Goal: Transaction & Acquisition: Book appointment/travel/reservation

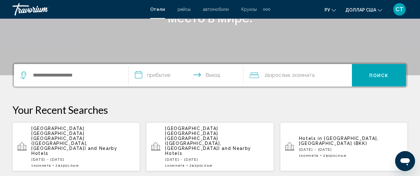
scroll to position [124, 0]
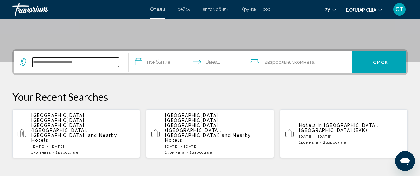
click at [48, 63] on input "Виджет поиска" at bounding box center [75, 61] width 87 height 9
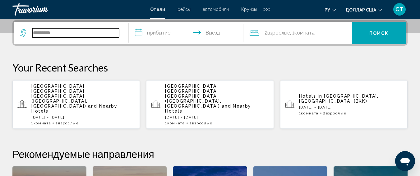
drag, startPoint x: 67, startPoint y: 32, endPoint x: 0, endPoint y: 31, distance: 66.8
click at [0, 30] on div "**********" at bounding box center [210, 143] width 420 height 246
paste input "Виджет поиска"
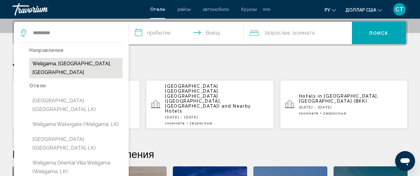
click at [115, 61] on button "Weligama, [GEOGRAPHIC_DATA], [GEOGRAPHIC_DATA]" at bounding box center [75, 68] width 93 height 21
type input "**********"
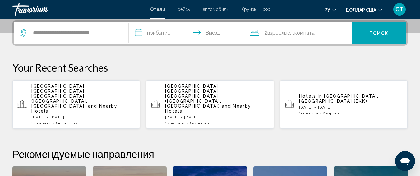
click at [157, 38] on input "**********" at bounding box center [187, 34] width 117 height 24
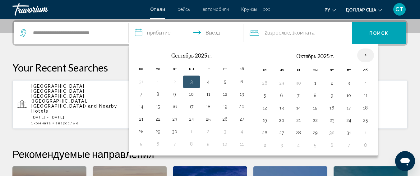
click at [363, 53] on th "В следующем месяце" at bounding box center [365, 55] width 17 height 14
click at [141, 56] on th "Previous month" at bounding box center [141, 55] width 17 height 14
click at [167, 35] on input "**********" at bounding box center [187, 34] width 117 height 24
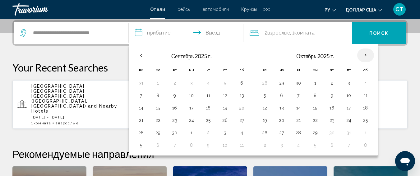
click at [366, 54] on th "В следующем месяце" at bounding box center [365, 55] width 17 height 14
click at [140, 56] on th "Previous month" at bounding box center [141, 55] width 17 height 14
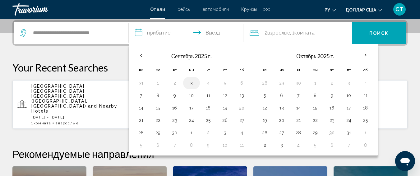
click at [189, 81] on button "3" at bounding box center [191, 83] width 10 height 9
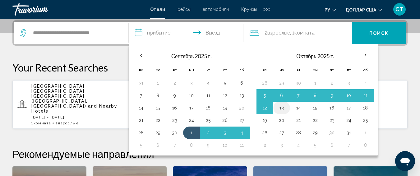
click at [283, 110] on button "13" at bounding box center [282, 107] width 10 height 9
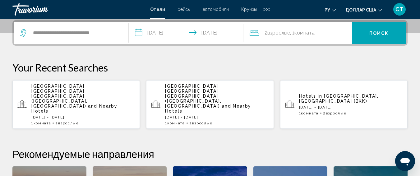
click at [163, 35] on input "**********" at bounding box center [187, 34] width 117 height 24
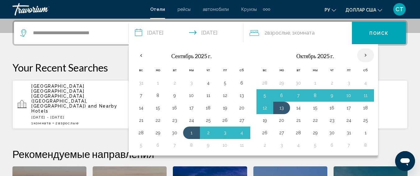
click at [362, 57] on th "В следующем месяце" at bounding box center [365, 55] width 17 height 14
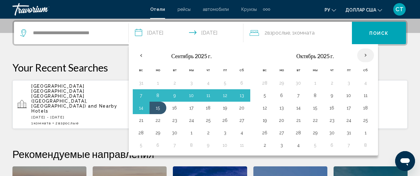
click at [363, 55] on th "В следующем месяце" at bounding box center [365, 55] width 17 height 14
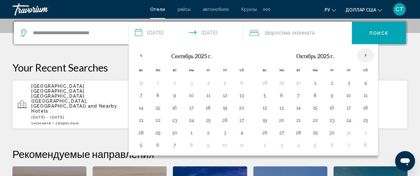
click at [363, 55] on th "В следующем месяце" at bounding box center [365, 55] width 17 height 14
click at [192, 95] on button "10" at bounding box center [191, 95] width 10 height 9
click at [212, 94] on button "11" at bounding box center [208, 95] width 10 height 9
type input "**********"
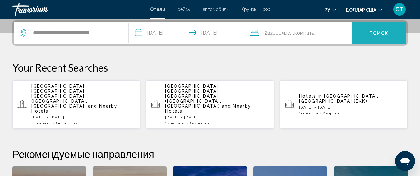
click at [371, 35] on font "Поиск" at bounding box center [379, 33] width 20 height 5
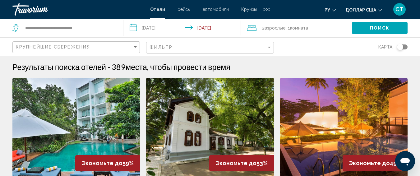
click at [161, 29] on input "**********" at bounding box center [183, 29] width 120 height 21
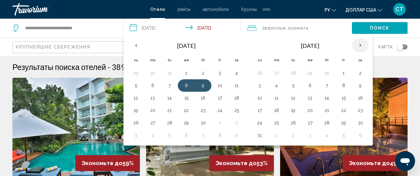
click at [356, 43] on th "Next month" at bounding box center [360, 46] width 17 height 14
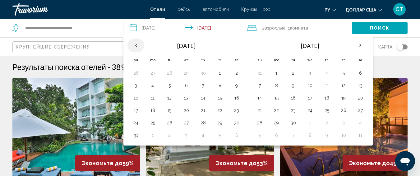
click at [132, 46] on th "Previous month" at bounding box center [135, 46] width 17 height 14
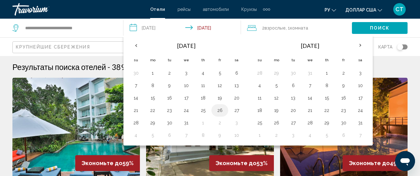
click at [220, 110] on button "26" at bounding box center [220, 110] width 10 height 9
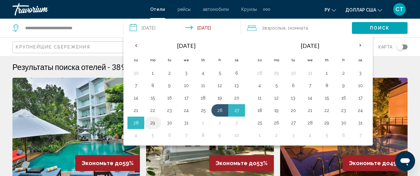
click at [152, 122] on button "29" at bounding box center [153, 122] width 10 height 9
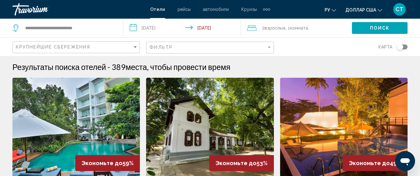
click at [177, 29] on input "**********" at bounding box center [183, 29] width 120 height 21
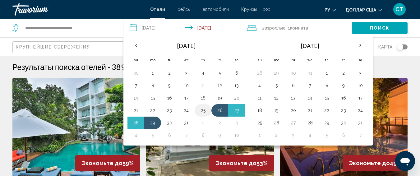
click at [205, 109] on button "25" at bounding box center [203, 110] width 10 height 9
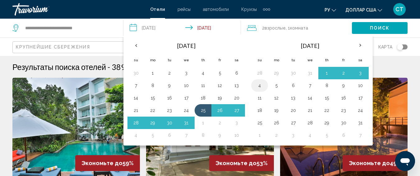
click at [263, 88] on button "4" at bounding box center [260, 85] width 10 height 9
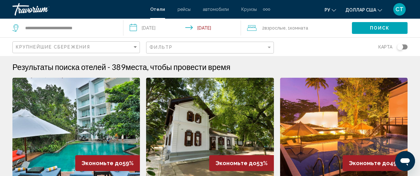
click at [393, 29] on button "Поиск" at bounding box center [380, 27] width 56 height 11
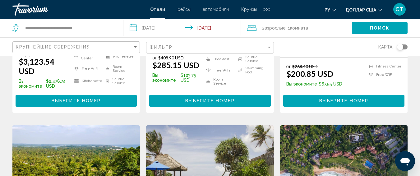
scroll to position [62, 0]
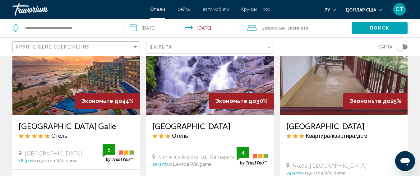
click at [206, 52] on div "Фильтр" at bounding box center [210, 47] width 122 height 11
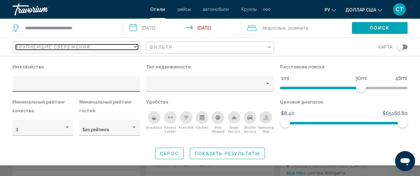
click at [105, 48] on div "Крупнейшие сбережения" at bounding box center [74, 46] width 117 height 5
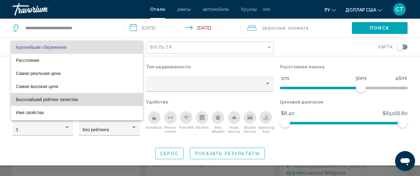
click at [87, 100] on span "Высочайший рейтинг качества" at bounding box center [77, 99] width 122 height 13
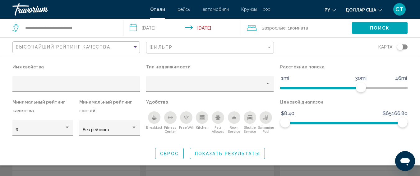
click at [391, 30] on button "Поиск" at bounding box center [380, 27] width 56 height 11
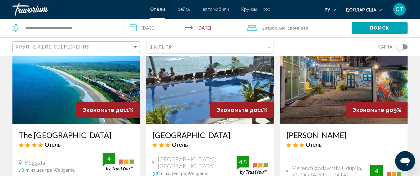
scroll to position [497, 0]
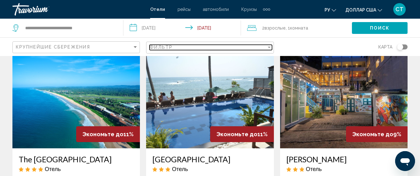
click at [214, 49] on div "Фильтр" at bounding box center [207, 47] width 117 height 5
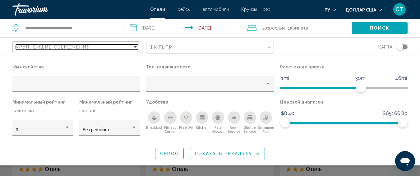
click at [128, 46] on div "Крупнейшие сбережения" at bounding box center [74, 46] width 117 height 5
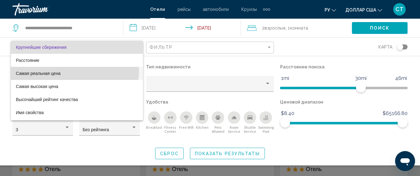
click at [64, 71] on span "Самая реальная цена" at bounding box center [77, 73] width 122 height 13
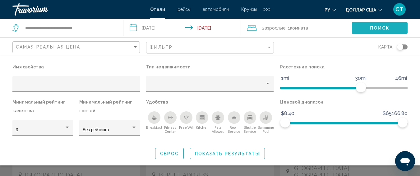
click at [374, 28] on span "Поиск" at bounding box center [380, 28] width 20 height 5
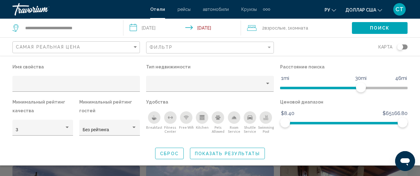
scroll to position [622, 0]
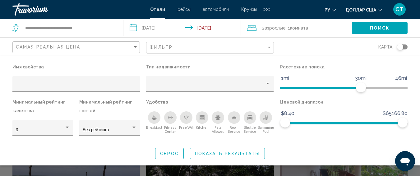
click at [284, 149] on div "Сброс Показать результаты" at bounding box center [209, 153] width 395 height 11
click at [289, 48] on div "карта" at bounding box center [343, 47] width 127 height 18
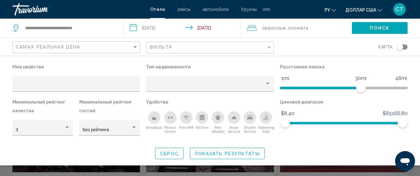
scroll to position [684, 0]
click at [351, 152] on div "Сброс Показать результаты" at bounding box center [209, 153] width 395 height 11
click at [165, 152] on span "Сброс" at bounding box center [169, 153] width 19 height 5
click at [371, 28] on span "Поиск" at bounding box center [380, 28] width 20 height 5
click at [267, 172] on div "Search widget" at bounding box center [210, 134] width 420 height 83
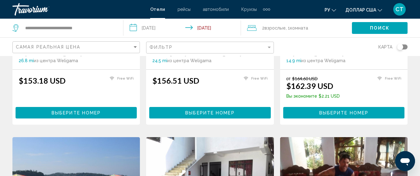
scroll to position [373, 0]
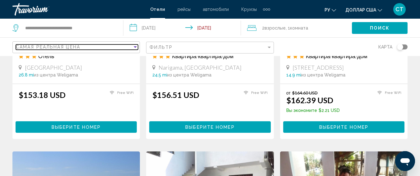
click at [111, 49] on div "Самая реальная цена" at bounding box center [74, 46] width 117 height 5
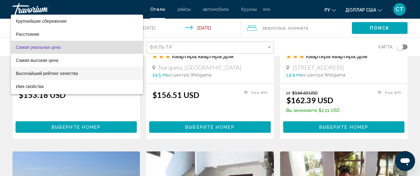
click at [99, 74] on span "Высочайший рейтинг качества" at bounding box center [77, 73] width 122 height 13
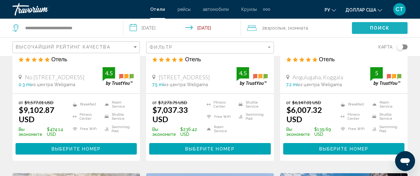
click at [376, 29] on span "Поиск" at bounding box center [380, 28] width 20 height 5
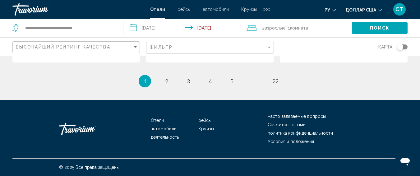
scroll to position [954, 0]
click at [166, 83] on span "2" at bounding box center [166, 81] width 3 height 7
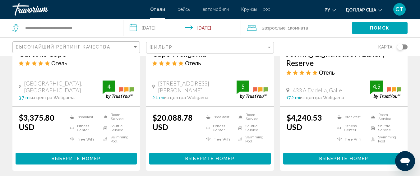
scroll to position [342, 0]
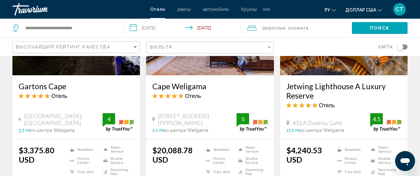
click at [148, 29] on input "**********" at bounding box center [183, 29] width 120 height 21
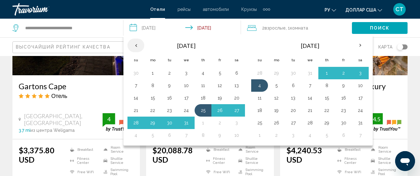
click at [130, 46] on th "Previous month" at bounding box center [135, 46] width 17 height 14
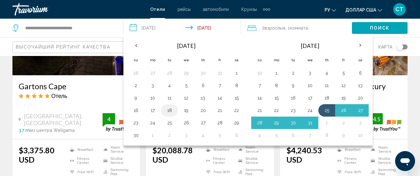
click at [172, 113] on button "18" at bounding box center [169, 110] width 10 height 9
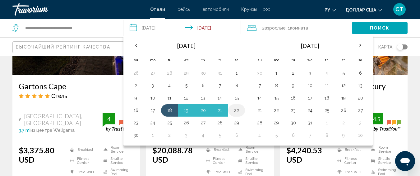
click at [239, 111] on button "22" at bounding box center [237, 110] width 10 height 9
type input "**********"
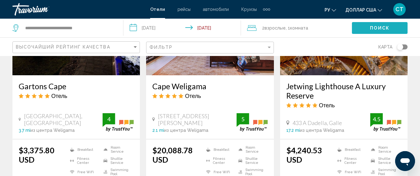
click at [384, 28] on span "Поиск" at bounding box center [380, 28] width 20 height 5
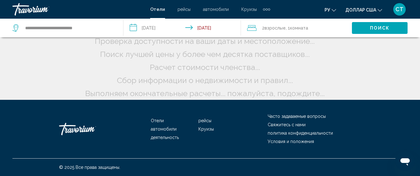
scroll to position [0, 0]
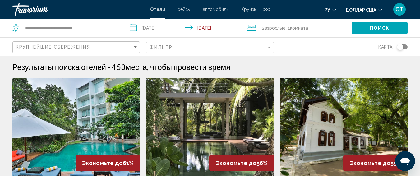
click at [66, 44] on div "Крупнейшие сбережения" at bounding box center [77, 47] width 122 height 11
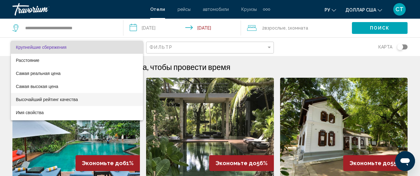
click at [46, 99] on font "Высочайший рейтинг качества" at bounding box center [47, 99] width 62 height 5
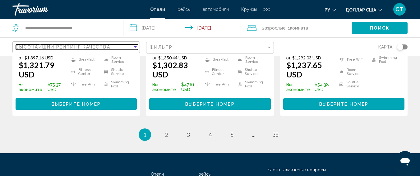
scroll to position [932, 0]
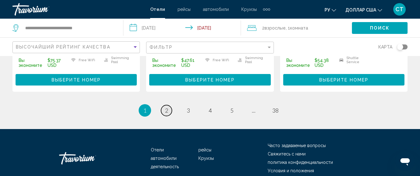
click at [170, 116] on link "page 2" at bounding box center [166, 110] width 11 height 11
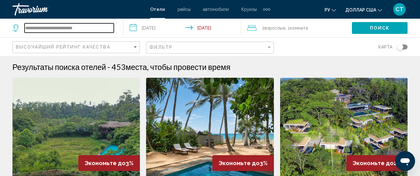
click at [88, 31] on input "**********" at bounding box center [69, 27] width 89 height 9
click at [87, 29] on input "**********" at bounding box center [69, 27] width 89 height 9
drag, startPoint x: 96, startPoint y: 27, endPoint x: 2, endPoint y: 8, distance: 95.2
click at [0, 6] on div "**********" at bounding box center [210, 88] width 420 height 176
click at [100, 28] on input "**********" at bounding box center [69, 27] width 89 height 9
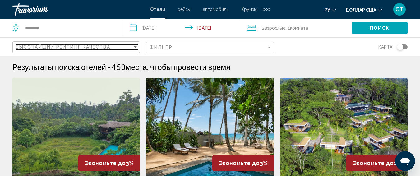
click at [53, 49] on span "Высочайший рейтинг качества" at bounding box center [63, 46] width 94 height 5
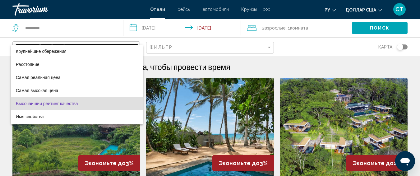
scroll to position [12, 0]
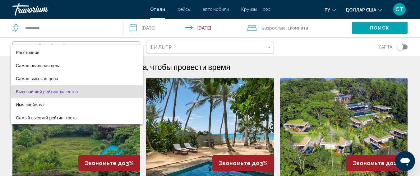
click at [79, 25] on div at bounding box center [210, 88] width 420 height 176
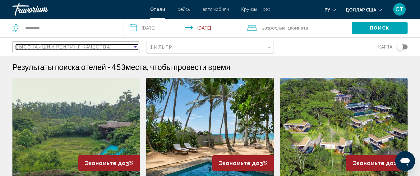
click at [66, 44] on span "Высочайший рейтинг качества" at bounding box center [63, 46] width 94 height 5
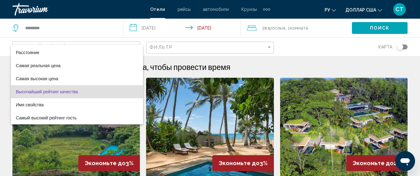
click at [324, 52] on div at bounding box center [210, 88] width 420 height 176
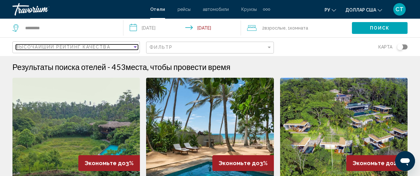
click at [89, 46] on span "Высочайший рейтинг качества" at bounding box center [63, 46] width 94 height 5
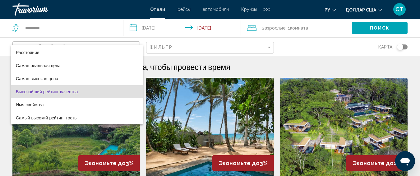
click at [73, 93] on font "Высочайший рейтинг качества" at bounding box center [47, 91] width 62 height 5
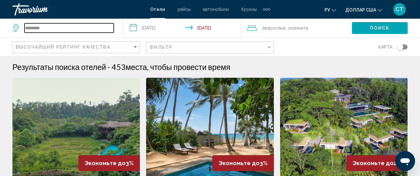
click at [66, 31] on input "*********" at bounding box center [69, 27] width 89 height 9
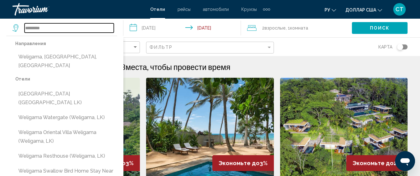
drag, startPoint x: 66, startPoint y: 31, endPoint x: 10, endPoint y: 27, distance: 56.1
click at [10, 27] on app-destination-search "********* Направления Weligama, [GEOGRAPHIC_DATA], [GEOGRAPHIC_DATA] Отели Weli…" at bounding box center [61, 28] width 123 height 19
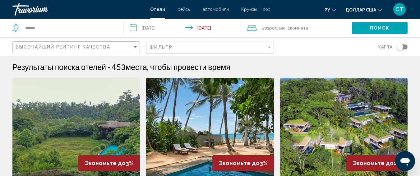
click at [387, 29] on span "Поиск" at bounding box center [380, 28] width 20 height 5
click at [379, 25] on button "Поиск" at bounding box center [380, 27] width 56 height 11
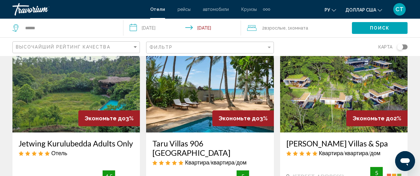
scroll to position [0, 0]
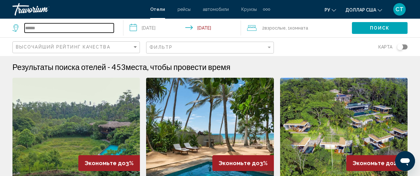
click at [57, 29] on input "******" at bounding box center [69, 27] width 89 height 9
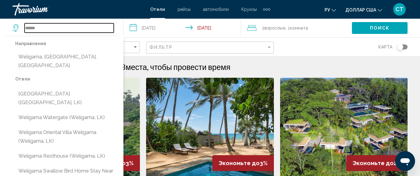
drag, startPoint x: 43, startPoint y: 29, endPoint x: 0, endPoint y: 25, distance: 42.8
click at [0, 25] on app-destination-search "****** Направления Weligama, [GEOGRAPHIC_DATA], [GEOGRAPHIC_DATA] Отели Weligam…" at bounding box center [61, 28] width 123 height 19
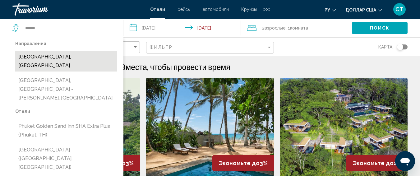
click at [70, 58] on button "[GEOGRAPHIC_DATA], [GEOGRAPHIC_DATA]" at bounding box center [66, 61] width 102 height 21
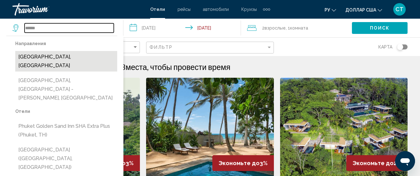
type input "**********"
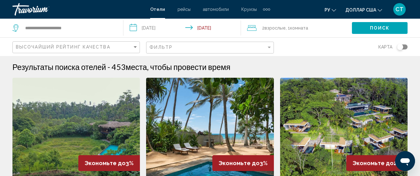
click at [375, 32] on button "Поиск" at bounding box center [380, 27] width 56 height 11
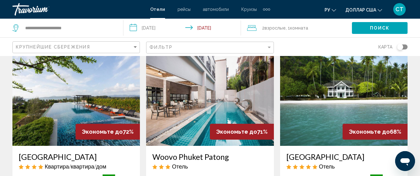
scroll to position [31, 0]
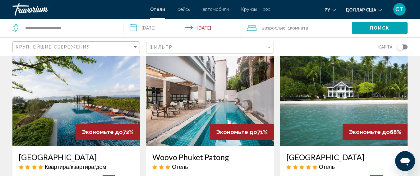
click at [158, 27] on input "**********" at bounding box center [183, 29] width 120 height 21
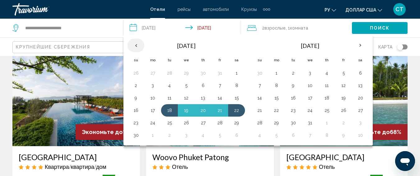
click at [131, 44] on th "Previous month" at bounding box center [135, 46] width 17 height 14
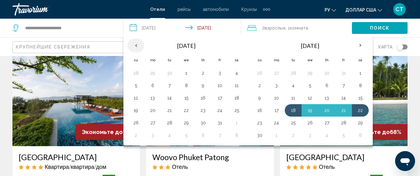
click at [131, 44] on th "Previous month" at bounding box center [135, 46] width 17 height 14
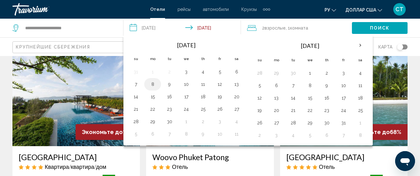
click at [152, 84] on button "8" at bounding box center [153, 84] width 10 height 9
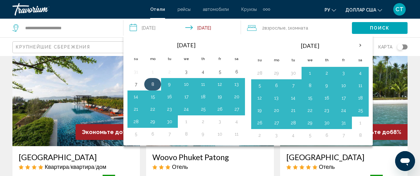
click at [152, 84] on button "8" at bounding box center [153, 84] width 10 height 9
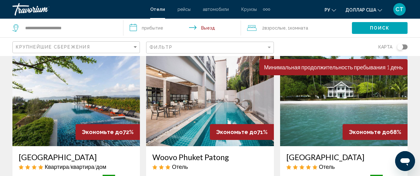
click at [165, 26] on input "**********" at bounding box center [183, 29] width 120 height 21
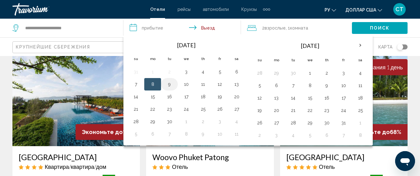
click at [171, 81] on button "9" at bounding box center [169, 84] width 10 height 9
click at [154, 82] on button "8" at bounding box center [153, 84] width 10 height 9
type input "**********"
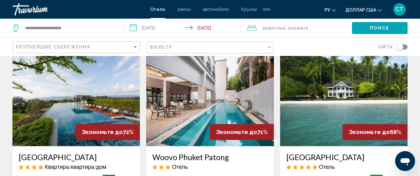
click at [395, 33] on button "Поиск" at bounding box center [380, 27] width 56 height 11
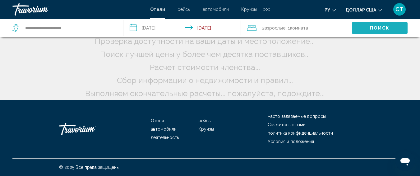
scroll to position [0, 0]
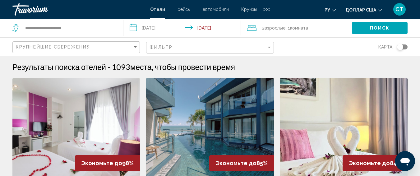
drag, startPoint x: 401, startPoint y: 45, endPoint x: 407, endPoint y: 45, distance: 6.2
click at [407, 45] on app-hotels-search-filters "Крупнейшие сбережения Фильтр карта" at bounding box center [210, 46] width 420 height 19
drag, startPoint x: 401, startPoint y: 47, endPoint x: 405, endPoint y: 47, distance: 3.7
click at [405, 47] on div "Toggle map" at bounding box center [402, 46] width 11 height 5
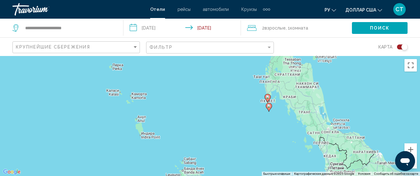
click at [269, 108] on icon "Основное содержание" at bounding box center [269, 107] width 6 height 8
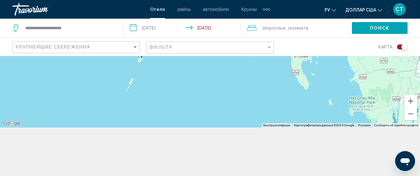
scroll to position [56, 0]
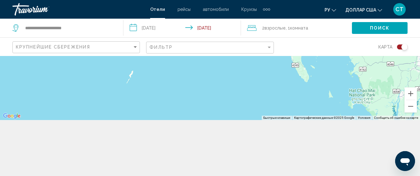
drag, startPoint x: 404, startPoint y: 48, endPoint x: 398, endPoint y: 48, distance: 5.9
click at [398, 48] on div "Toggle map" at bounding box center [402, 46] width 11 height 5
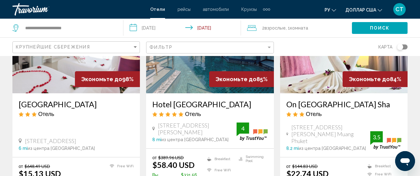
scroll to position [93, 0]
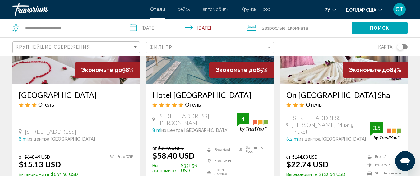
drag, startPoint x: 205, startPoint y: 95, endPoint x: 190, endPoint y: 95, distance: 15.2
click at [190, 95] on h3 "Hotel [GEOGRAPHIC_DATA]" at bounding box center [209, 94] width 115 height 9
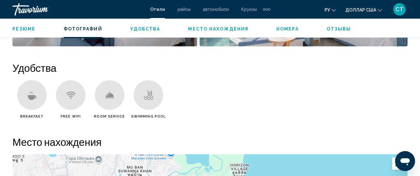
scroll to position [513, 0]
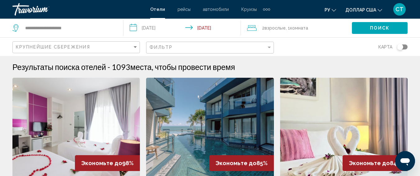
click at [241, 104] on img "Основное содержание" at bounding box center [209, 127] width 127 height 99
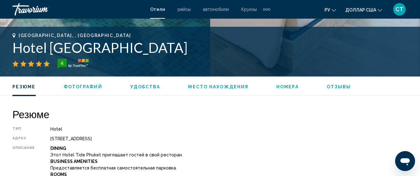
scroll to position [327, 0]
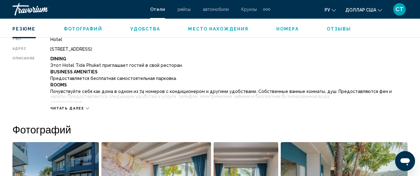
click at [60, 109] on span "Читать далее" at bounding box center [67, 108] width 34 height 4
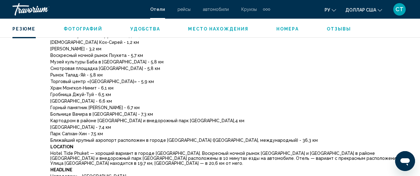
scroll to position [296, 0]
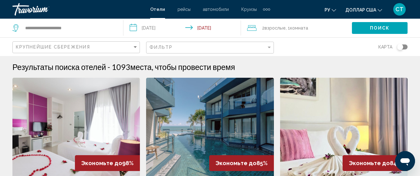
click at [380, 24] on button "Поиск" at bounding box center [380, 27] width 56 height 11
click at [375, 27] on span "Поиск" at bounding box center [380, 28] width 20 height 5
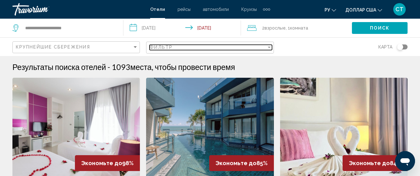
click at [180, 48] on div "Фильтр" at bounding box center [207, 47] width 117 height 5
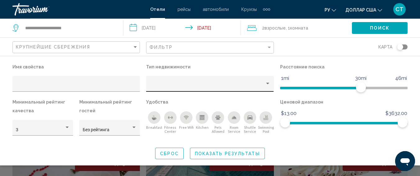
click at [168, 76] on div "Hotel Filters" at bounding box center [209, 84] width 127 height 16
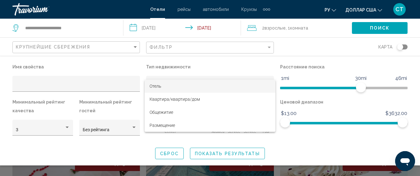
click at [172, 78] on div at bounding box center [210, 88] width 420 height 176
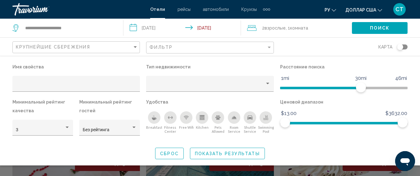
click at [172, 78] on div "Hotel Filters" at bounding box center [209, 84] width 127 height 16
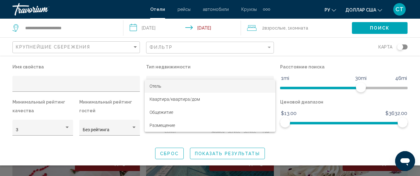
click at [173, 87] on span "Отель" at bounding box center [209, 86] width 121 height 13
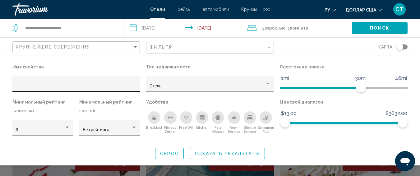
click at [80, 83] on div "Hotel Filters" at bounding box center [76, 85] width 121 height 13
type input "*"
click at [61, 82] on div "Hotel Filters" at bounding box center [76, 85] width 121 height 13
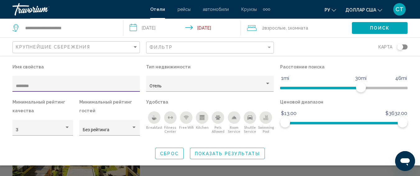
type input "********"
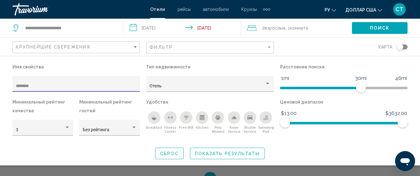
scroll to position [155, 0]
click at [369, 26] on button "Поиск" at bounding box center [380, 27] width 56 height 11
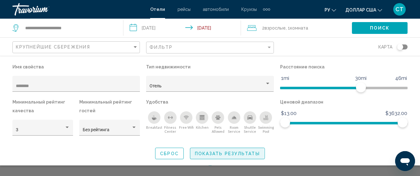
click at [210, 155] on span "Показать результаты" at bounding box center [227, 153] width 65 height 5
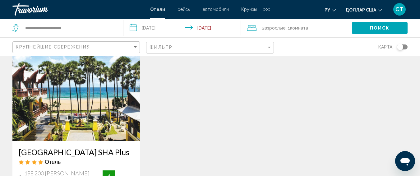
scroll to position [93, 0]
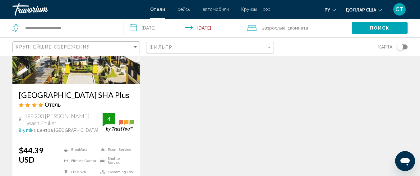
click at [279, 93] on div "[GEOGRAPHIC_DATA] SHA Plus Отель 198 200 [PERSON_NAME][GEOGRAPHIC_DATA] [GEOGRA…" at bounding box center [209, 99] width 401 height 231
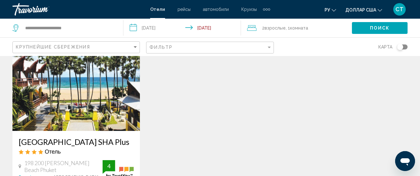
scroll to position [0, 0]
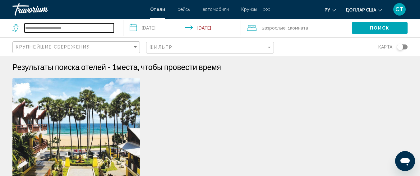
click at [71, 30] on input "**********" at bounding box center [69, 27] width 89 height 9
drag, startPoint x: 78, startPoint y: 29, endPoint x: 0, endPoint y: 30, distance: 78.3
click at [0, 30] on app-destination-search "**********" at bounding box center [61, 28] width 123 height 19
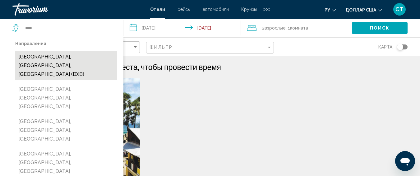
click at [57, 56] on button "[GEOGRAPHIC_DATA], [GEOGRAPHIC_DATA], [GEOGRAPHIC_DATA] (DXB)" at bounding box center [66, 65] width 102 height 29
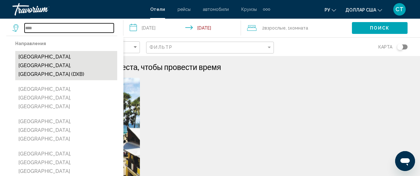
type input "**********"
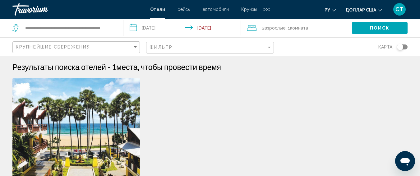
click at [156, 29] on input "**********" at bounding box center [183, 29] width 120 height 21
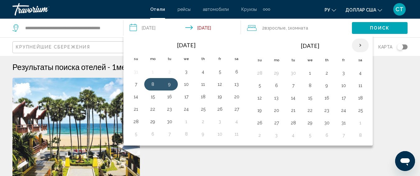
click at [364, 41] on th "Next month" at bounding box center [360, 46] width 17 height 14
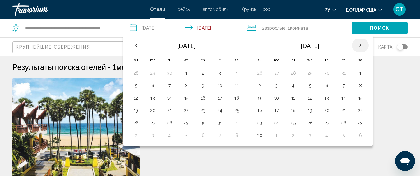
click at [361, 42] on th "Next month" at bounding box center [360, 46] width 17 height 14
click at [329, 110] on button "25" at bounding box center [327, 110] width 10 height 9
click at [344, 111] on button "26" at bounding box center [343, 110] width 10 height 9
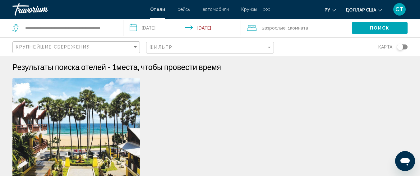
click at [175, 28] on input "**********" at bounding box center [183, 29] width 120 height 21
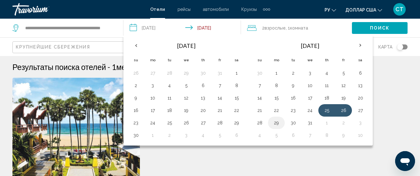
click at [274, 124] on button "29" at bounding box center [276, 122] width 10 height 9
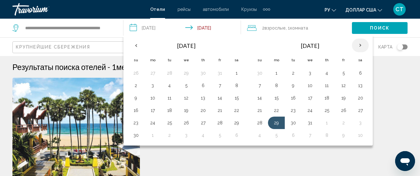
click at [360, 44] on th "Next month" at bounding box center [360, 46] width 17 height 14
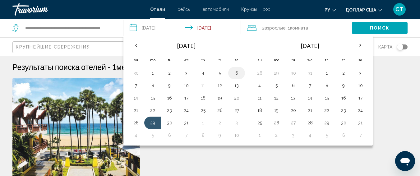
click at [235, 72] on button "6" at bounding box center [237, 73] width 10 height 9
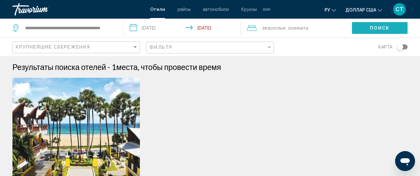
click at [392, 32] on button "Поиск" at bounding box center [380, 27] width 56 height 11
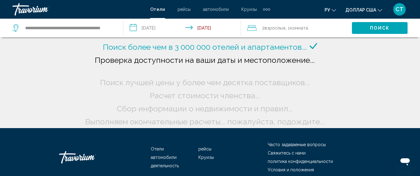
click at [150, 31] on input "**********" at bounding box center [183, 29] width 120 height 21
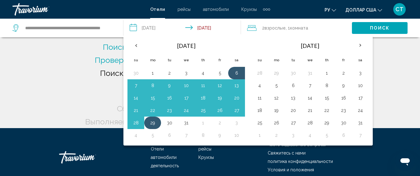
click at [154, 122] on button "29" at bounding box center [153, 122] width 10 height 9
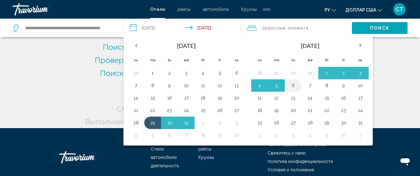
click at [295, 85] on button "6" at bounding box center [293, 85] width 10 height 9
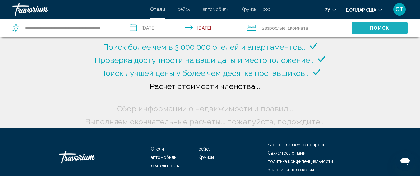
click at [359, 24] on button "Поиск" at bounding box center [380, 27] width 56 height 11
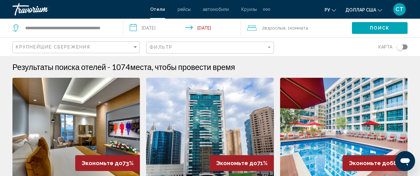
click at [282, 62] on div "Результаты поиска отелей - 1074 места, чтобы провести время" at bounding box center [209, 66] width 395 height 9
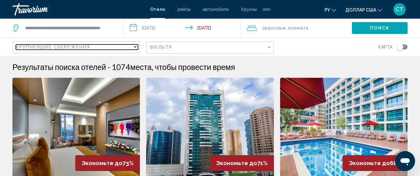
click at [63, 45] on span "Крупнейшие сбережения" at bounding box center [53, 46] width 74 height 5
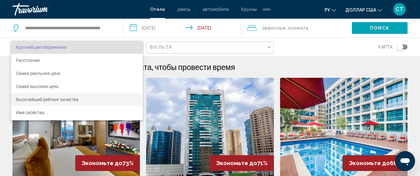
click at [68, 101] on font "Высочайший рейтинг качества" at bounding box center [47, 99] width 63 height 5
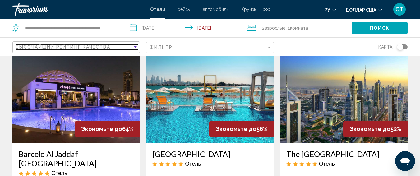
scroll to position [31, 0]
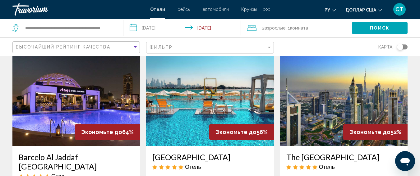
click at [392, 29] on button "Поиск" at bounding box center [380, 27] width 56 height 11
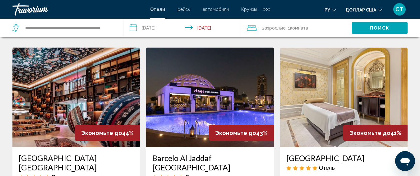
scroll to position [280, 0]
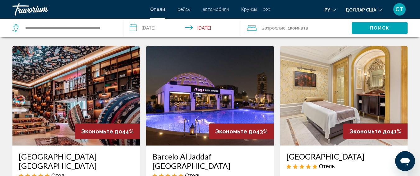
click at [169, 28] on input "**********" at bounding box center [183, 29] width 120 height 21
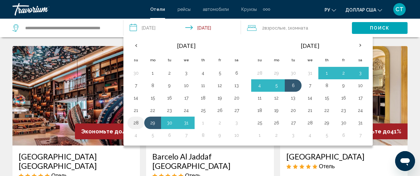
click at [137, 125] on button "28" at bounding box center [136, 122] width 10 height 9
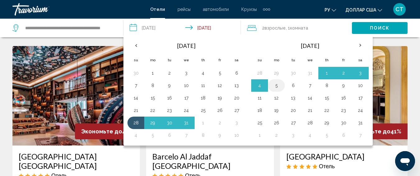
click at [283, 88] on td "5" at bounding box center [276, 85] width 17 height 12
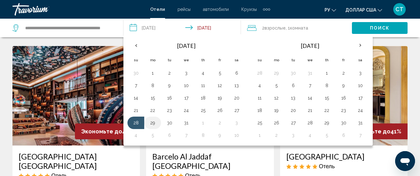
click at [158, 120] on button "29" at bounding box center [153, 122] width 10 height 9
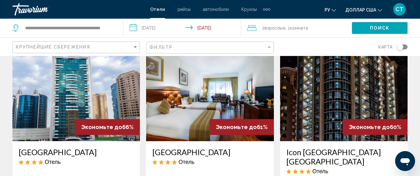
scroll to position [279, 0]
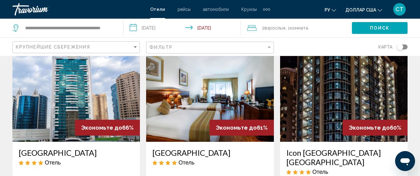
click at [172, 26] on input "**********" at bounding box center [183, 29] width 120 height 21
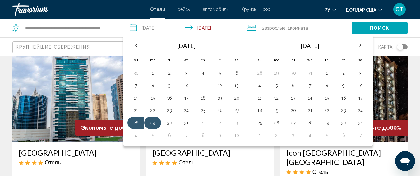
click at [154, 122] on button "29" at bounding box center [153, 122] width 10 height 9
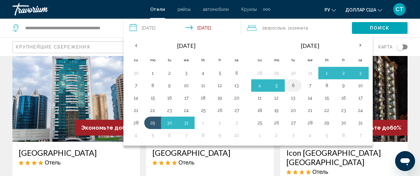
click at [294, 85] on button "6" at bounding box center [293, 85] width 10 height 9
type input "**********"
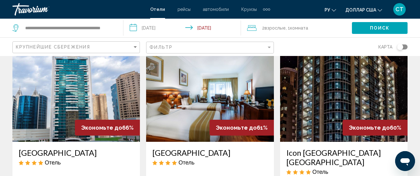
click at [369, 26] on button "Поиск" at bounding box center [380, 27] width 56 height 11
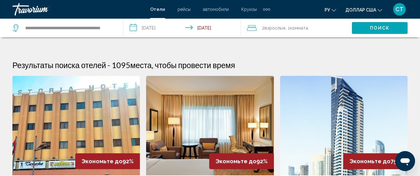
scroll to position [0, 0]
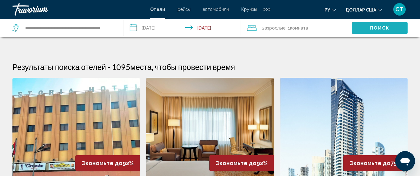
click at [388, 31] on button "Поиск" at bounding box center [380, 27] width 56 height 11
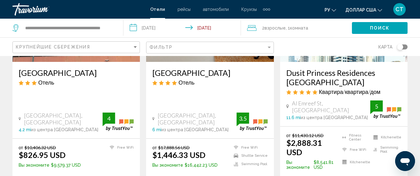
scroll to position [124, 0]
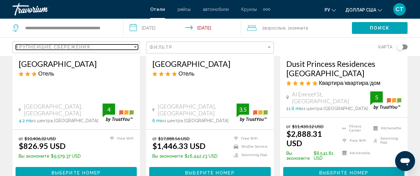
click at [87, 50] on mat-select "Крупнейшие сбережения" at bounding box center [77, 47] width 122 height 5
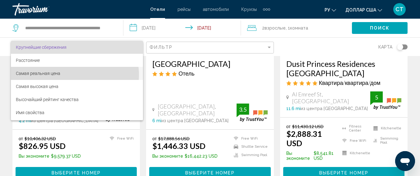
click at [73, 75] on span "Самая реальная цена" at bounding box center [77, 73] width 122 height 13
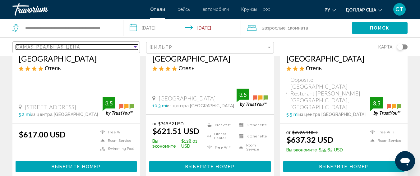
scroll to position [870, 0]
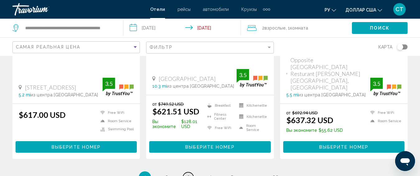
click at [187, 174] on span "3" at bounding box center [188, 177] width 3 height 7
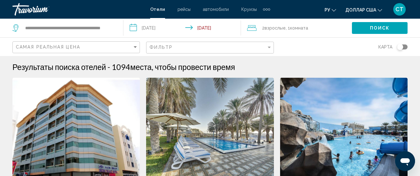
click at [176, 44] on div "Фильтр" at bounding box center [210, 47] width 122 height 11
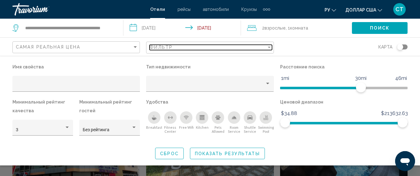
click at [176, 46] on div "Фильтр" at bounding box center [207, 47] width 117 height 5
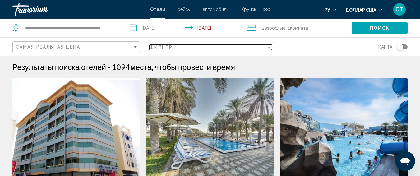
click at [264, 47] on div "Фильтр" at bounding box center [207, 47] width 117 height 5
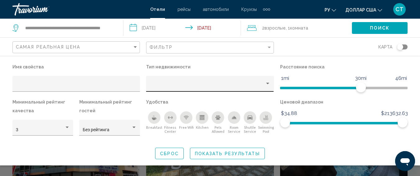
click at [222, 82] on div "Hotel Filters" at bounding box center [209, 85] width 121 height 13
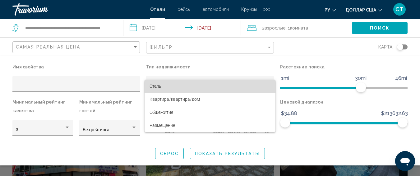
click at [171, 86] on span "Отель" at bounding box center [209, 86] width 121 height 13
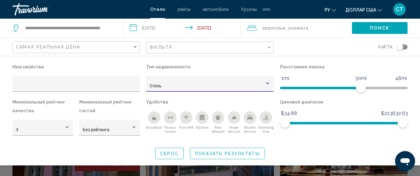
click at [155, 117] on icon "Breakfast" at bounding box center [154, 117] width 5 height 5
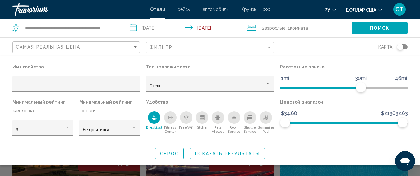
click at [266, 117] on icon "Swimming Pool" at bounding box center [265, 117] width 5 height 5
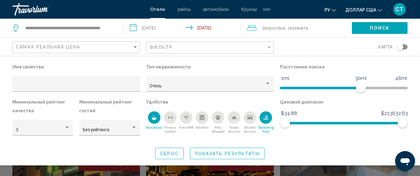
click at [186, 113] on div "Free Wifi" at bounding box center [186, 117] width 12 height 12
click at [172, 118] on icon "Fitness Center" at bounding box center [170, 117] width 5 height 5
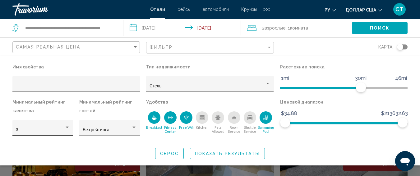
click at [49, 127] on div "3" at bounding box center [43, 129] width 54 height 13
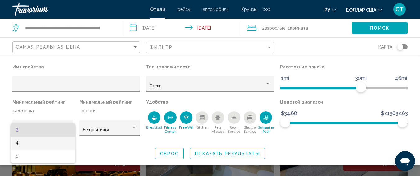
click at [39, 141] on span "4" at bounding box center [43, 142] width 54 height 13
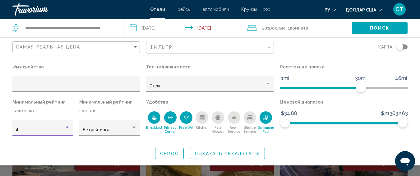
click at [251, 154] on span "Показать результаты" at bounding box center [227, 153] width 65 height 5
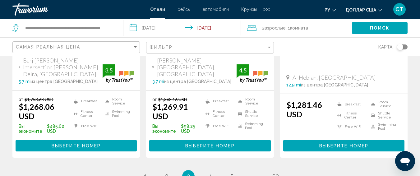
scroll to position [964, 0]
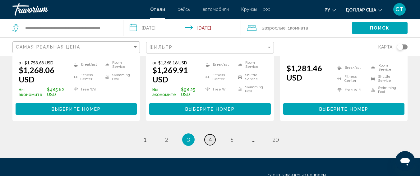
click at [208, 134] on link "page 4" at bounding box center [210, 139] width 11 height 11
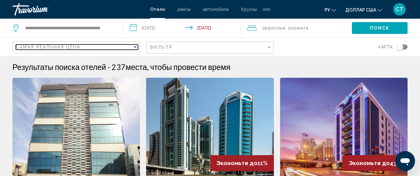
click at [63, 47] on span "Самая реальная цена" at bounding box center [48, 46] width 64 height 5
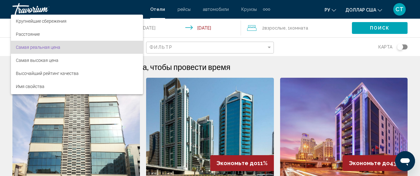
click at [63, 48] on span "Самая реальная цена" at bounding box center [77, 47] width 122 height 13
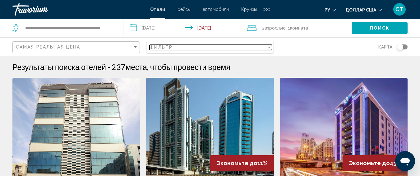
click at [195, 47] on div "Фильтр" at bounding box center [207, 47] width 117 height 5
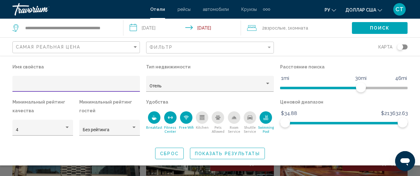
click at [82, 87] on input "Hotel Filters" at bounding box center [76, 86] width 121 height 5
click at [108, 132] on span "Без рейтинга" at bounding box center [96, 129] width 27 height 5
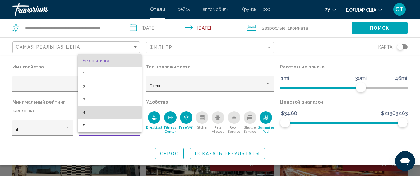
click at [97, 113] on span "4" at bounding box center [110, 112] width 54 height 13
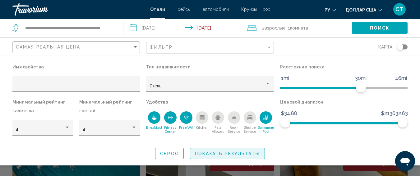
click at [230, 154] on span "Показать результаты" at bounding box center [227, 153] width 65 height 5
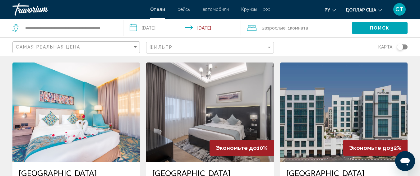
scroll to position [186, 0]
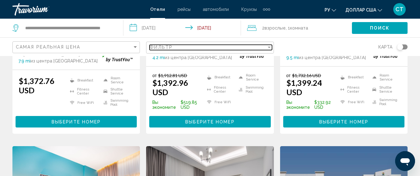
click at [205, 50] on div "Фильтр" at bounding box center [207, 47] width 117 height 5
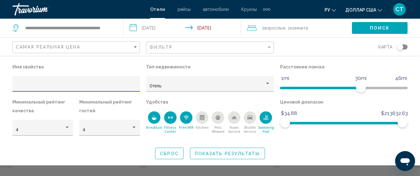
scroll to position [155, 0]
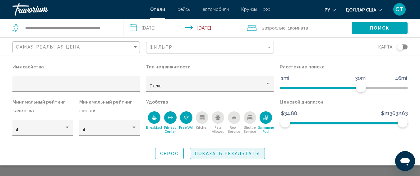
click at [210, 154] on span "Показать результаты" at bounding box center [227, 153] width 65 height 5
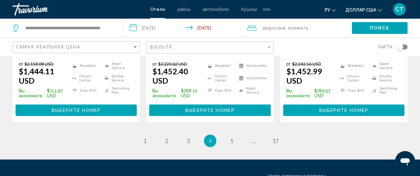
scroll to position [980, 0]
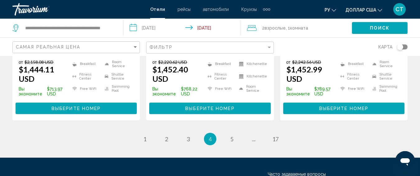
click at [226, 133] on li "page 5" at bounding box center [232, 139] width 12 height 12
click at [227, 134] on link "page 5" at bounding box center [231, 139] width 11 height 11
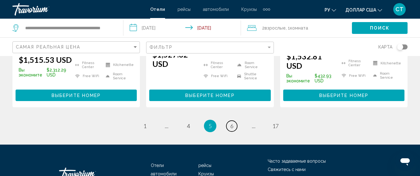
scroll to position [964, 0]
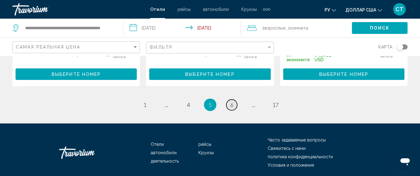
click at [236, 99] on link "page 6" at bounding box center [231, 104] width 11 height 11
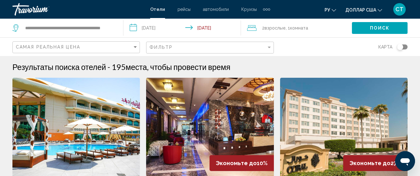
click at [52, 52] on div "Самая реальная цена" at bounding box center [77, 47] width 122 height 11
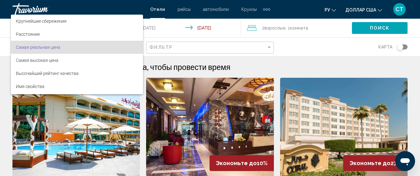
click at [252, 59] on div at bounding box center [210, 88] width 420 height 176
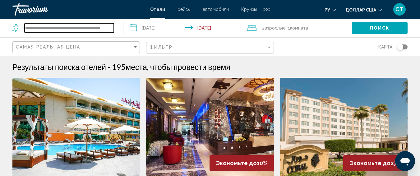
click at [94, 30] on input "**********" at bounding box center [69, 27] width 89 height 9
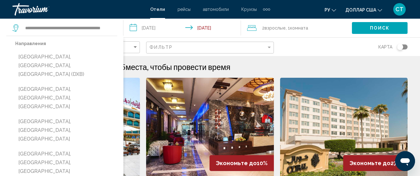
click at [253, 52] on div "Фильтр" at bounding box center [210, 47] width 122 height 11
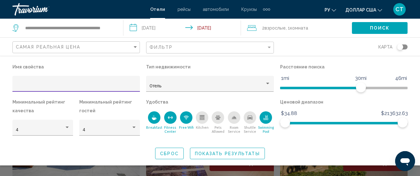
click at [221, 52] on div "Фильтр" at bounding box center [210, 47] width 122 height 11
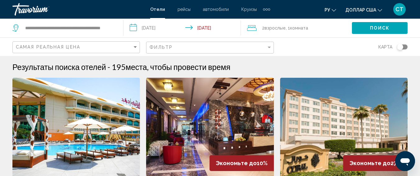
click at [221, 51] on div "Фильтр" at bounding box center [210, 47] width 122 height 11
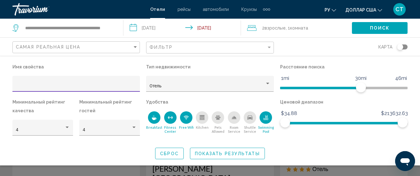
scroll to position [93, 0]
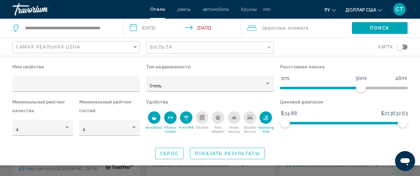
click at [326, 143] on div "Имя свойства Тип недвижимости Отель Расстояние поиска 1mi 46mi 30mi Минимальный…" at bounding box center [210, 110] width 420 height 97
click at [81, 83] on div "Hotel Filters" at bounding box center [76, 85] width 121 height 13
click at [88, 86] on input "Hotel Filters" at bounding box center [76, 86] width 121 height 5
paste input "**********"
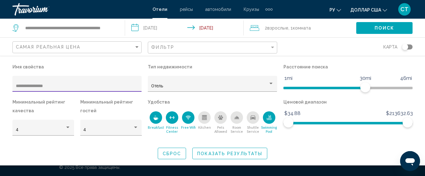
type input "**********"
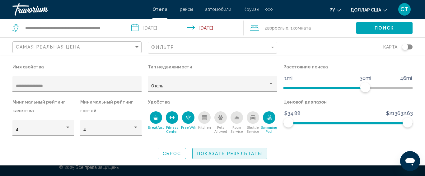
click at [225, 151] on span "Показать результаты" at bounding box center [229, 153] width 65 height 5
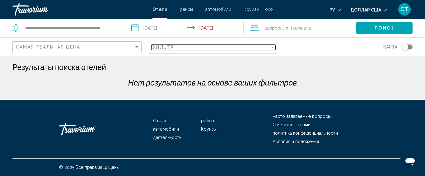
click at [173, 46] on span "Фильтр" at bounding box center [162, 47] width 23 height 5
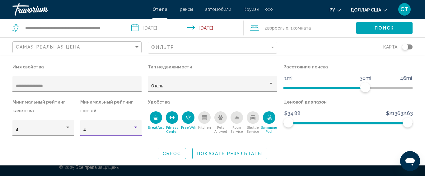
click at [99, 131] on div "4" at bounding box center [107, 129] width 49 height 5
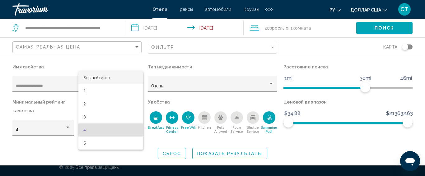
click at [98, 78] on font "Без рейтинга" at bounding box center [96, 77] width 27 height 5
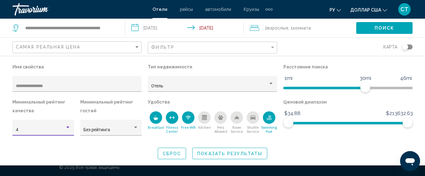
click at [51, 130] on div "4" at bounding box center [40, 129] width 49 height 5
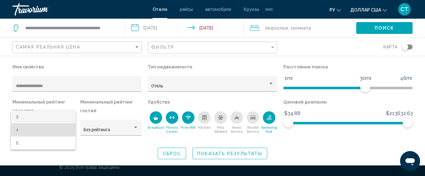
click at [58, 117] on span "3" at bounding box center [43, 116] width 55 height 13
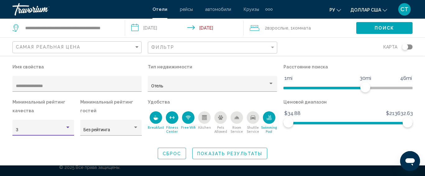
click at [55, 127] on div "3" at bounding box center [40, 129] width 49 height 5
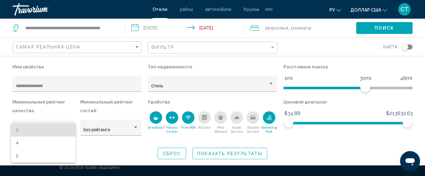
click at [108, 155] on div at bounding box center [212, 88] width 425 height 176
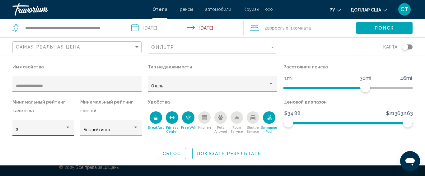
click at [65, 130] on div "3" at bounding box center [40, 129] width 49 height 5
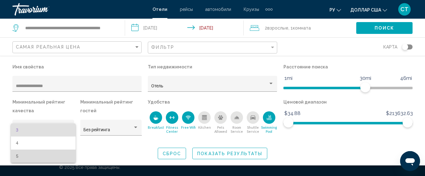
click at [52, 154] on span "5" at bounding box center [43, 155] width 55 height 13
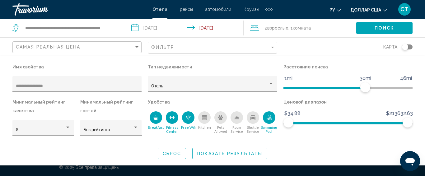
click at [154, 116] on icon "Breakfast" at bounding box center [155, 117] width 5 height 5
click at [164, 117] on button "Fitness Center" at bounding box center [172, 122] width 16 height 23
click at [174, 118] on icon "Fitness Center" at bounding box center [171, 117] width 5 height 5
click at [177, 118] on div "Fitness Center" at bounding box center [172, 117] width 12 height 12
click at [184, 117] on div "Free Wifi" at bounding box center [188, 117] width 12 height 12
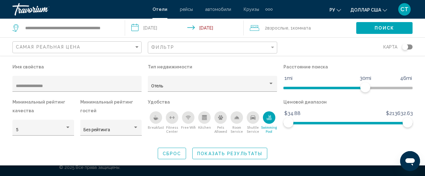
click at [268, 117] on icon "Swimming Pool" at bounding box center [268, 117] width 5 height 5
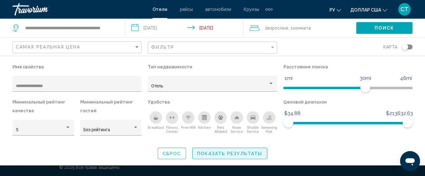
click at [245, 156] on button "Показать результаты" at bounding box center [229, 153] width 75 height 11
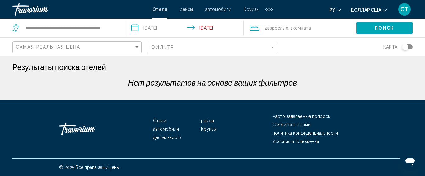
click at [156, 27] on input "**********" at bounding box center [185, 29] width 121 height 21
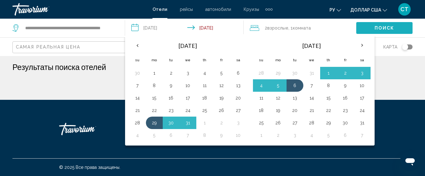
click at [364, 29] on button "Поиск" at bounding box center [384, 27] width 56 height 11
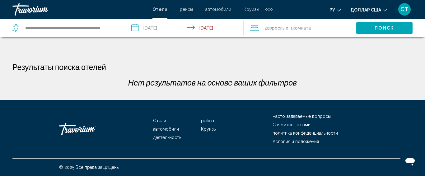
click at [98, 66] on h1 "Результаты поиска отелей" at bounding box center [59, 66] width 94 height 9
click at [316, 71] on div "Результаты поиска отелей Нет результатов на основе ваших фильтров" at bounding box center [212, 77] width 400 height 30
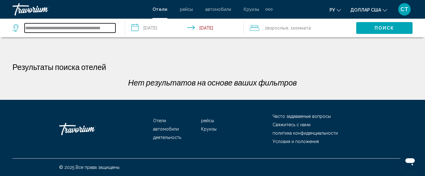
click at [98, 30] on input "**********" at bounding box center [70, 27] width 91 height 9
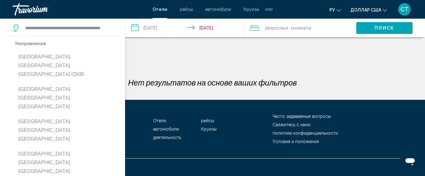
click at [154, 49] on div "**********" at bounding box center [212, 50] width 425 height 100
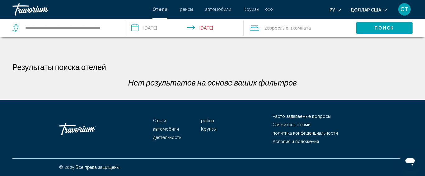
click at [174, 28] on input "**********" at bounding box center [185, 29] width 121 height 21
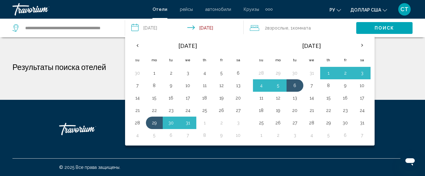
click at [174, 28] on input "**********" at bounding box center [185, 29] width 121 height 21
click at [400, 46] on div "**********" at bounding box center [212, 50] width 425 height 100
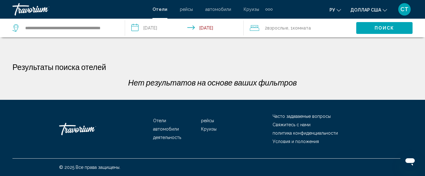
click at [395, 29] on button "Поиск" at bounding box center [384, 27] width 56 height 11
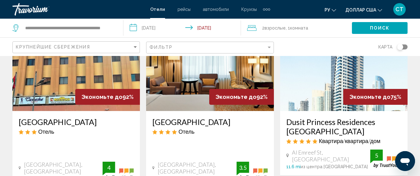
scroll to position [31, 0]
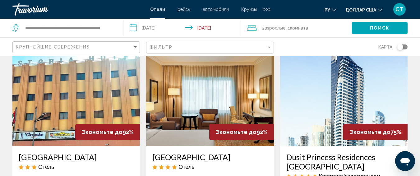
click at [73, 110] on img "Основное содержание" at bounding box center [75, 96] width 127 height 99
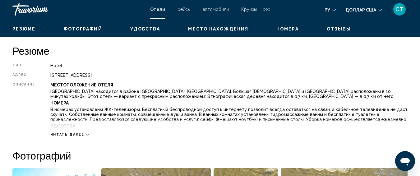
scroll to position [327, 0]
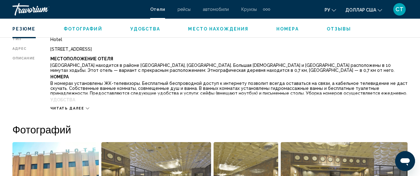
click at [69, 106] on span "Читать далее" at bounding box center [67, 108] width 34 height 4
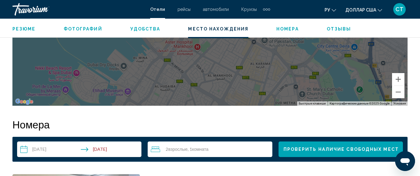
scroll to position [855, 0]
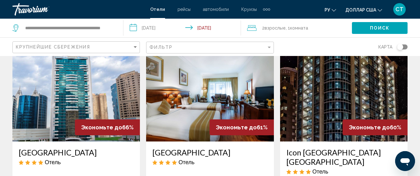
scroll to position [280, 0]
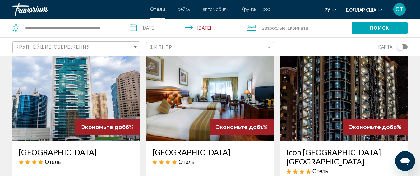
click at [216, 87] on img "Основное содержание" at bounding box center [209, 91] width 127 height 99
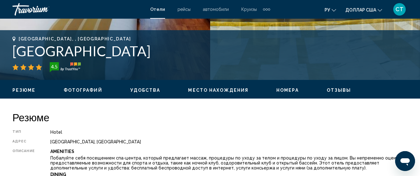
scroll to position [296, 0]
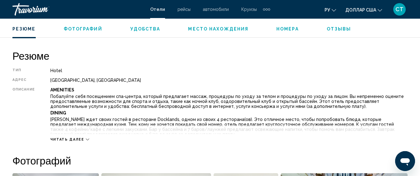
click at [76, 139] on span "Читать далее" at bounding box center [67, 139] width 34 height 4
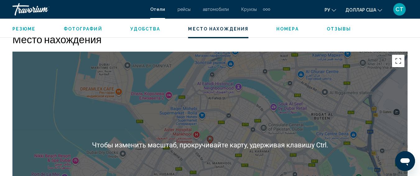
scroll to position [980, 0]
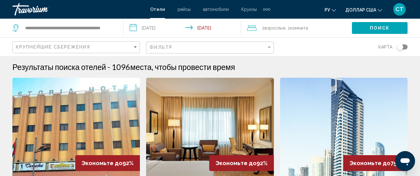
click at [102, 51] on div "Крупнейшие сбережения" at bounding box center [77, 47] width 122 height 11
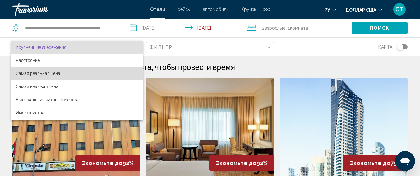
click at [80, 74] on span "Самая реальная цена" at bounding box center [77, 73] width 122 height 13
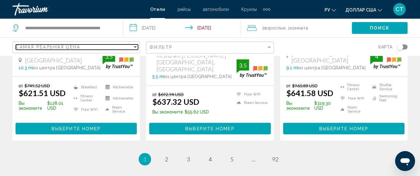
scroll to position [901, 0]
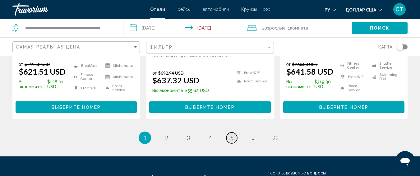
click at [234, 132] on link "page 5" at bounding box center [231, 137] width 11 height 11
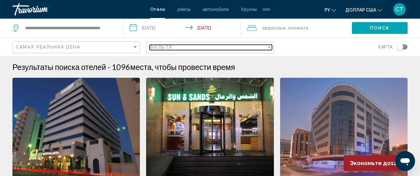
click at [162, 46] on span "Фильтр" at bounding box center [160, 47] width 23 height 5
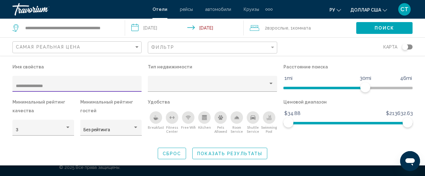
type input "**********"
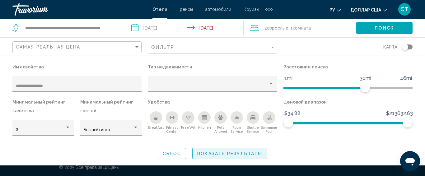
click at [259, 153] on span "Показать результаты" at bounding box center [229, 153] width 65 height 5
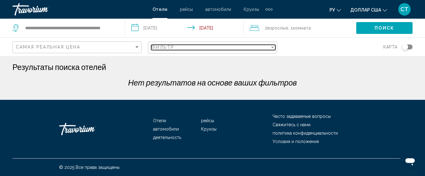
click at [164, 46] on span "Фильтр" at bounding box center [162, 47] width 23 height 5
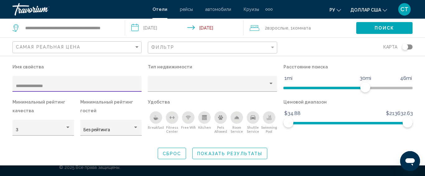
drag, startPoint x: 84, startPoint y: 87, endPoint x: 0, endPoint y: 70, distance: 85.7
click at [0, 70] on div "**********" at bounding box center [212, 110] width 425 height 97
drag, startPoint x: 57, startPoint y: 86, endPoint x: 39, endPoint y: 86, distance: 18.3
click at [39, 86] on input "**********" at bounding box center [77, 86] width 122 height 5
type input "**********"
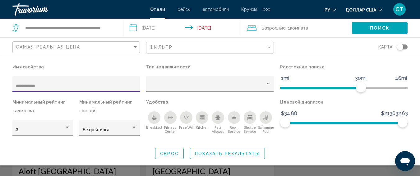
scroll to position [31, 0]
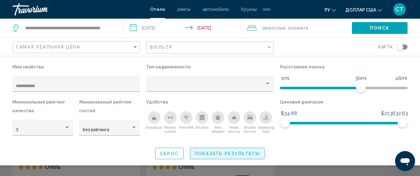
click at [218, 156] on span "Показать результаты" at bounding box center [227, 153] width 65 height 5
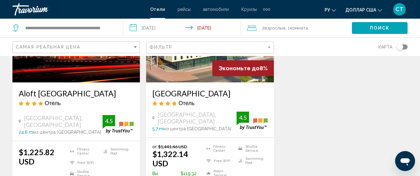
scroll to position [93, 0]
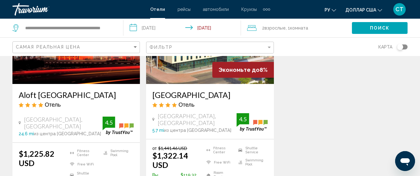
click at [198, 74] on img "Основное содержание" at bounding box center [209, 33] width 127 height 99
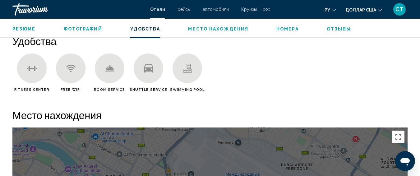
scroll to position [513, 0]
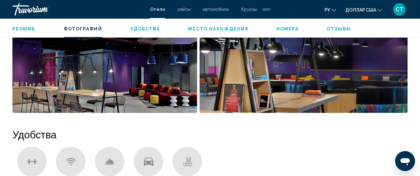
click at [219, 28] on span "Место нахождения" at bounding box center [218, 28] width 60 height 5
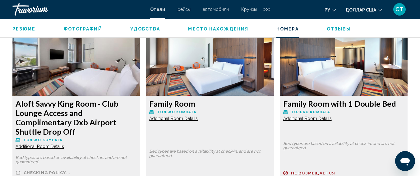
scroll to position [1518, 0]
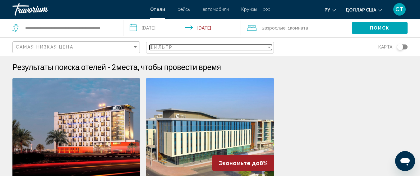
click at [174, 48] on div "Фильтр" at bounding box center [207, 47] width 117 height 5
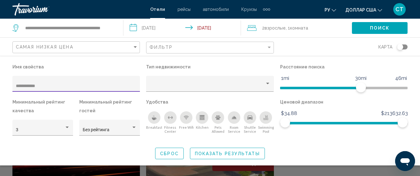
drag, startPoint x: 69, startPoint y: 86, endPoint x: 3, endPoint y: 81, distance: 66.4
click at [0, 80] on div "**********" at bounding box center [210, 110] width 420 height 97
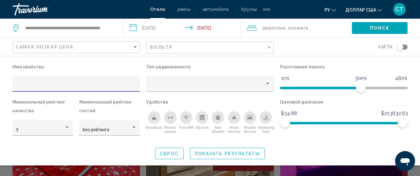
click at [253, 150] on button "Показать результаты" at bounding box center [227, 153] width 75 height 11
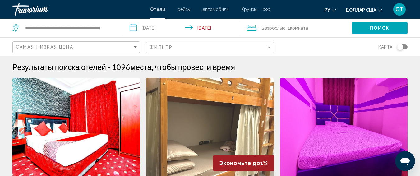
click at [163, 52] on div "Фильтр" at bounding box center [210, 47] width 122 height 11
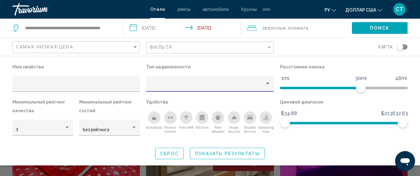
click at [156, 88] on div "Property type" at bounding box center [206, 86] width 115 height 5
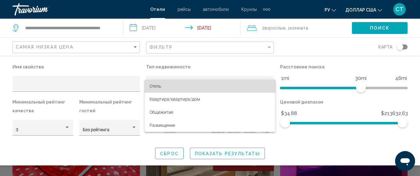
click at [169, 88] on span "Отель" at bounding box center [209, 86] width 121 height 13
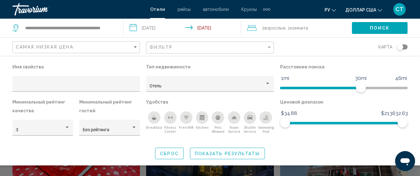
click at [269, 120] on div "Swimming Pool" at bounding box center [266, 117] width 12 height 12
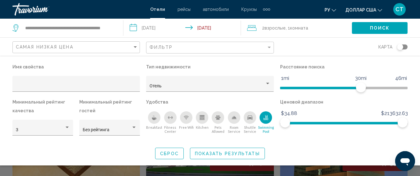
click at [266, 119] on icon "Swimming Pool" at bounding box center [265, 117] width 5 height 5
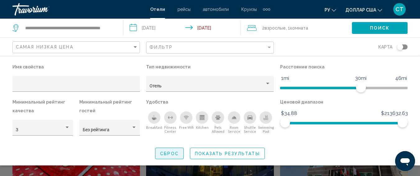
click at [175, 154] on span "Сброс" at bounding box center [169, 153] width 19 height 5
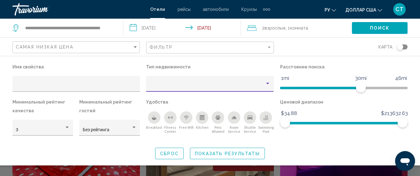
click at [233, 86] on div "Property type" at bounding box center [206, 86] width 115 height 5
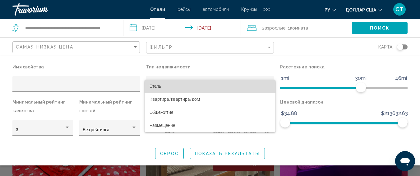
click at [227, 87] on span "Отель" at bounding box center [209, 86] width 121 height 13
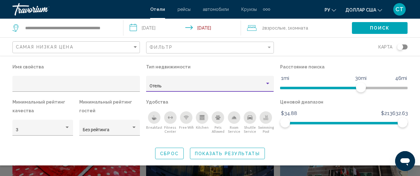
click at [233, 150] on button "Показать результаты" at bounding box center [227, 153] width 75 height 11
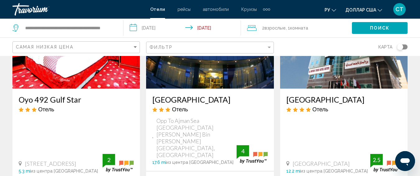
scroll to position [93, 0]
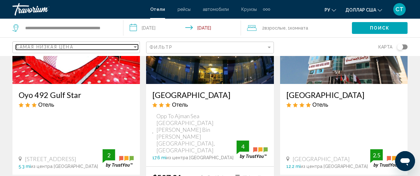
click at [85, 49] on div "Самая низкая цена" at bounding box center [74, 46] width 117 height 5
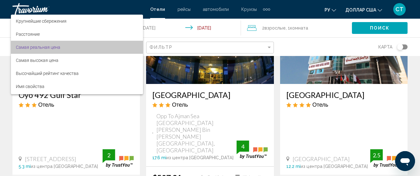
click at [85, 49] on span "Самая реальная цена" at bounding box center [77, 47] width 122 height 13
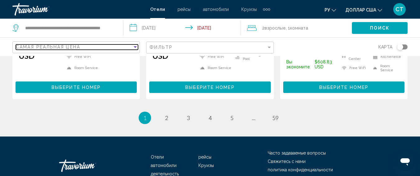
scroll to position [951, 0]
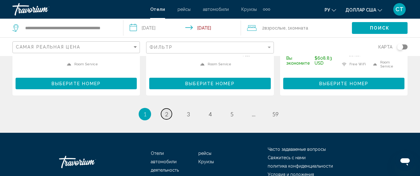
click at [168, 108] on link "page 2" at bounding box center [166, 113] width 11 height 11
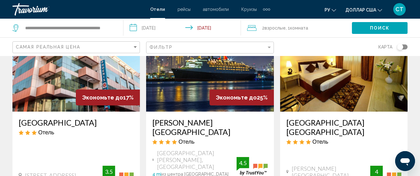
scroll to position [342, 0]
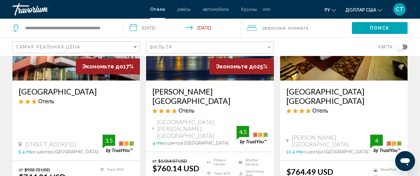
click at [197, 68] on img "Основное содержание" at bounding box center [209, 30] width 127 height 99
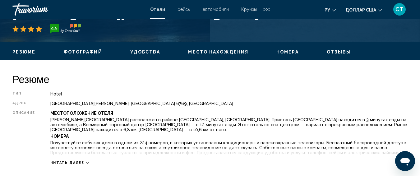
scroll to position [296, 0]
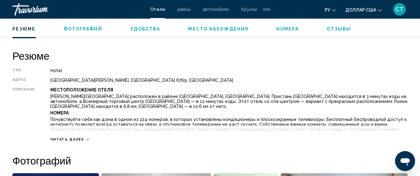
click at [77, 137] on span "Читать далее" at bounding box center [67, 139] width 34 height 4
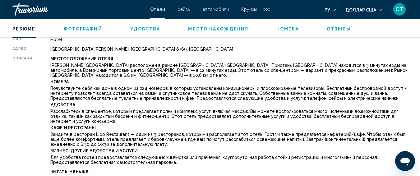
scroll to position [358, 0]
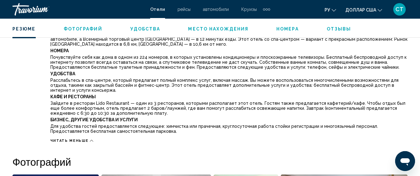
click at [85, 139] on span "Читать меньше" at bounding box center [69, 141] width 38 height 4
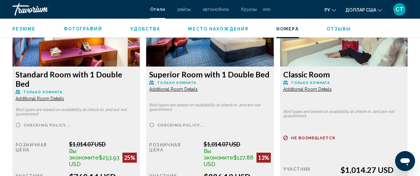
scroll to position [1062, 0]
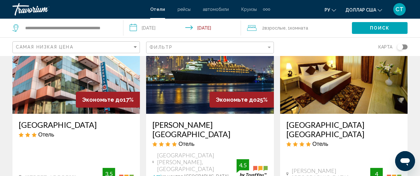
scroll to position [311, 0]
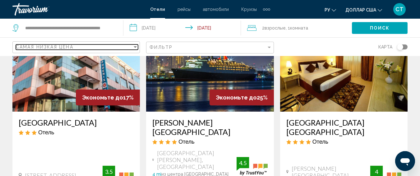
click at [95, 45] on div "Самая низкая цена" at bounding box center [74, 46] width 117 height 5
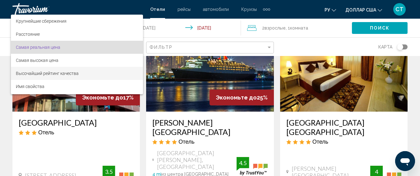
click at [88, 73] on span "Высочайший рейтинг качества" at bounding box center [77, 73] width 122 height 13
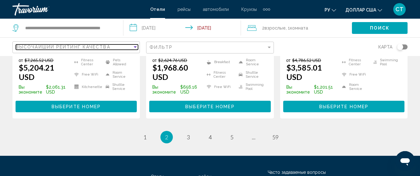
scroll to position [966, 0]
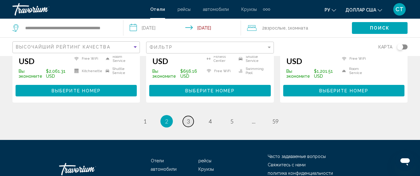
click at [192, 116] on link "page 3" at bounding box center [188, 121] width 11 height 11
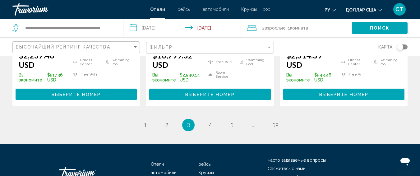
scroll to position [932, 0]
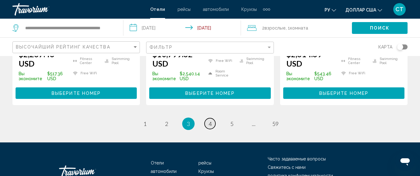
click at [214, 121] on link "page 4" at bounding box center [210, 123] width 11 height 11
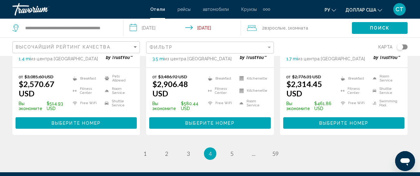
scroll to position [932, 0]
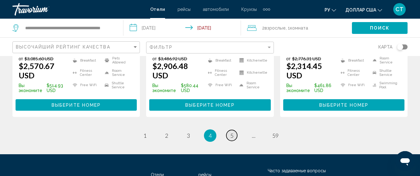
click at [235, 130] on link "page 5" at bounding box center [231, 135] width 11 height 11
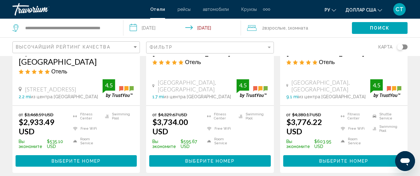
scroll to position [964, 0]
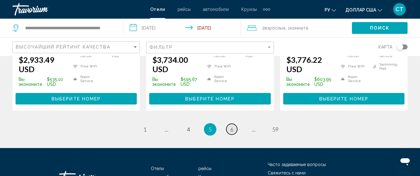
click at [228, 124] on link "page 6" at bounding box center [231, 129] width 11 height 11
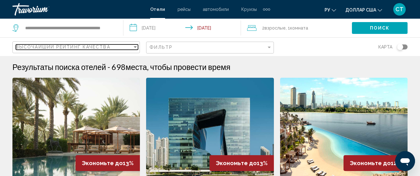
click at [106, 49] on span "Высочайший рейтинг качества" at bounding box center [63, 46] width 94 height 5
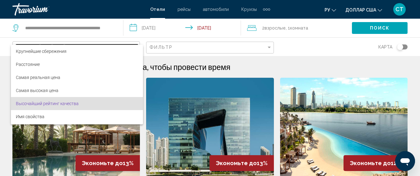
scroll to position [12, 0]
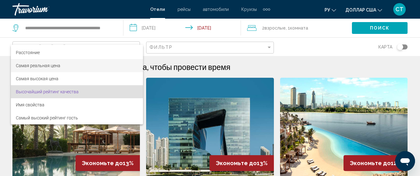
click at [83, 67] on span "Самая реальная цена" at bounding box center [77, 65] width 122 height 13
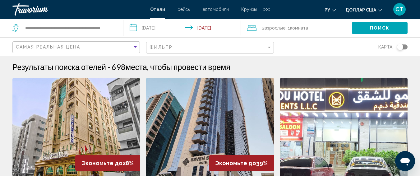
click at [373, 33] on button "Поиск" at bounding box center [380, 27] width 56 height 11
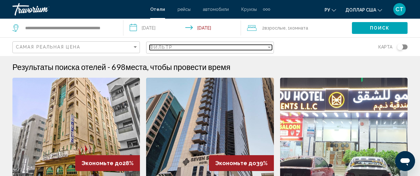
click at [224, 47] on div "Фильтр" at bounding box center [207, 47] width 117 height 5
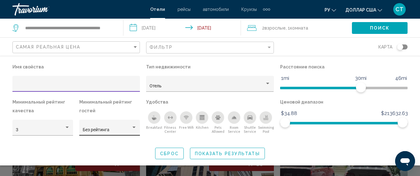
click at [104, 126] on div "Без рейтинга" at bounding box center [110, 129] width 54 height 13
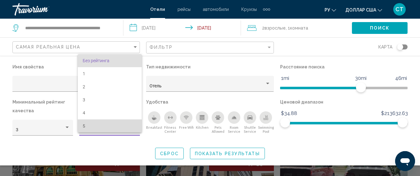
click at [103, 125] on span "5" at bounding box center [110, 125] width 54 height 13
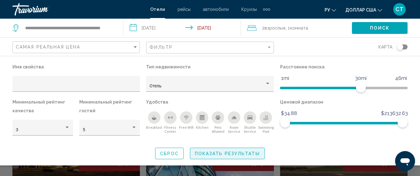
click at [234, 154] on span "Показать результаты" at bounding box center [227, 153] width 65 height 5
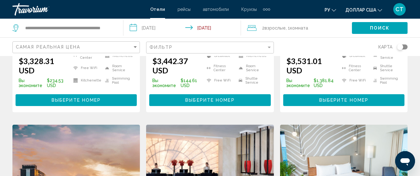
scroll to position [93, 0]
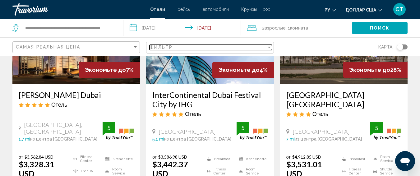
click at [199, 47] on div "Фильтр" at bounding box center [207, 47] width 117 height 5
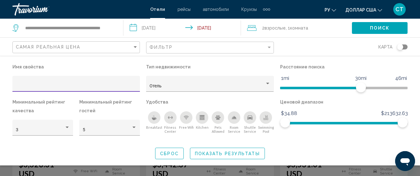
click at [70, 85] on input "Hotel Filters" at bounding box center [76, 86] width 121 height 5
type input "*******"
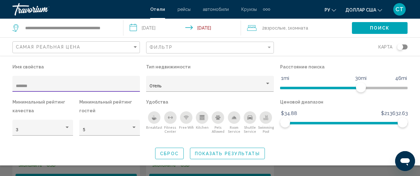
click at [229, 150] on button "Показать результаты" at bounding box center [227, 153] width 75 height 11
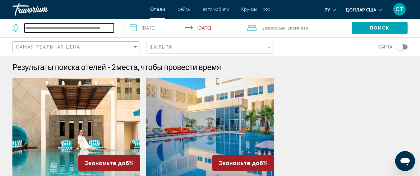
click at [70, 28] on input "**********" at bounding box center [69, 27] width 89 height 9
click at [100, 31] on input "**********" at bounding box center [69, 27] width 89 height 9
drag, startPoint x: 111, startPoint y: 27, endPoint x: 6, endPoint y: 28, distance: 104.8
click at [0, 20] on app-destination-search "**********" at bounding box center [61, 28] width 123 height 19
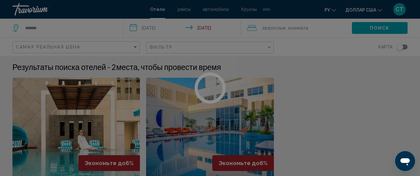
drag, startPoint x: 42, startPoint y: 26, endPoint x: 0, endPoint y: 30, distance: 42.1
click at [0, 30] on div at bounding box center [210, 88] width 420 height 176
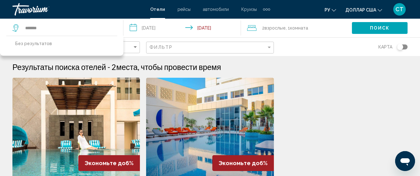
click at [47, 28] on div "**********" at bounding box center [210, 88] width 420 height 176
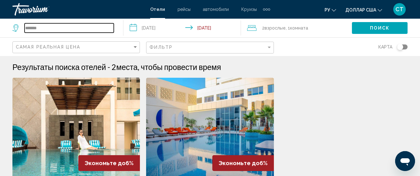
drag, startPoint x: 46, startPoint y: 30, endPoint x: 0, endPoint y: 34, distance: 46.2
click at [0, 34] on app-destination-search "*******" at bounding box center [61, 28] width 123 height 19
type input "*"
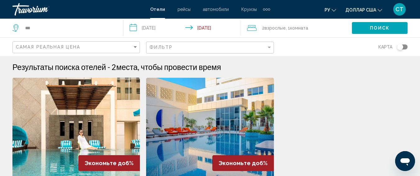
click at [382, 31] on button "Поиск" at bounding box center [380, 27] width 56 height 11
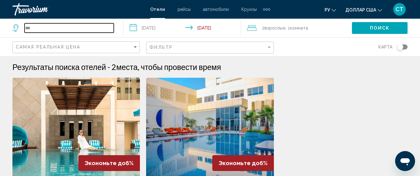
click at [47, 30] on input "***" at bounding box center [69, 27] width 89 height 9
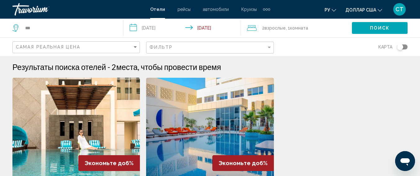
click at [16, 29] on icon "Search widget" at bounding box center [15, 27] width 7 height 7
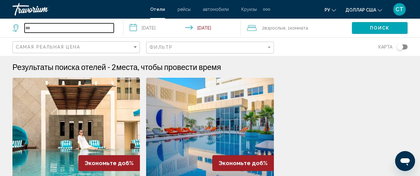
click at [52, 29] on input "***" at bounding box center [69, 27] width 89 height 9
type input "*"
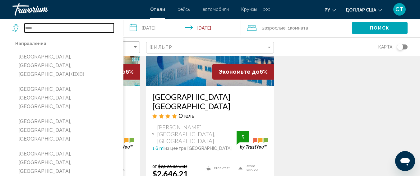
scroll to position [124, 0]
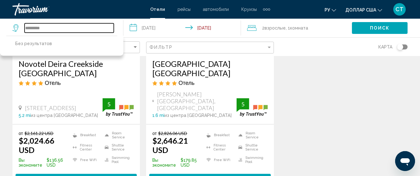
drag, startPoint x: 58, startPoint y: 30, endPoint x: 17, endPoint y: 36, distance: 41.3
click at [0, 30] on app-destination-search "********* Без результатов" at bounding box center [61, 28] width 123 height 19
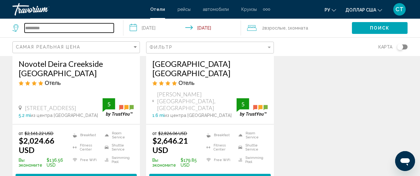
paste input "Search widget"
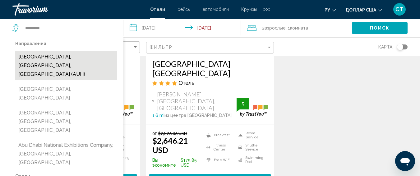
click at [76, 59] on button "[GEOGRAPHIC_DATA], [GEOGRAPHIC_DATA], [GEOGRAPHIC_DATA] (AUH)" at bounding box center [66, 65] width 102 height 29
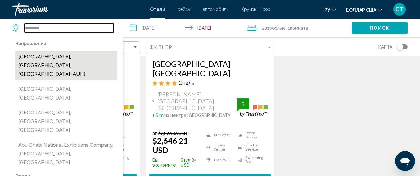
type input "**********"
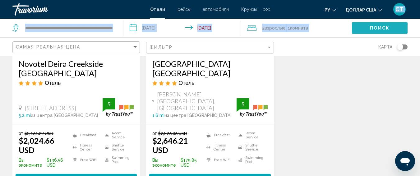
click at [380, 27] on span "Поиск" at bounding box center [380, 28] width 20 height 5
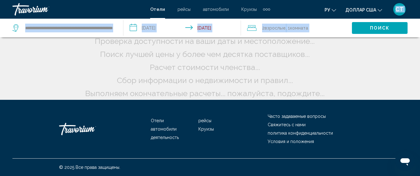
scroll to position [28, 0]
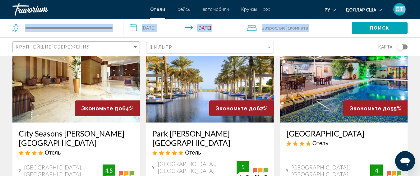
scroll to position [31, 0]
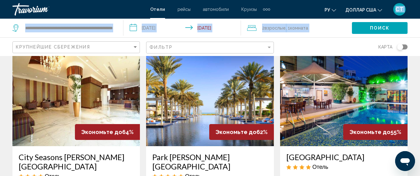
click at [247, 105] on img "Основное содержание" at bounding box center [209, 96] width 127 height 99
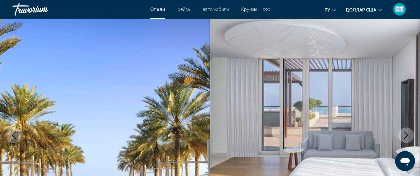
scroll to position [78, 0]
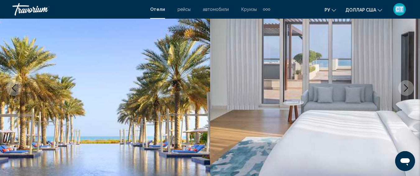
click at [410, 92] on button "Next image" at bounding box center [406, 88] width 16 height 16
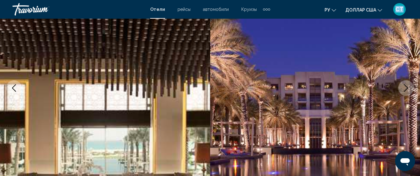
click at [410, 92] on button "Next image" at bounding box center [406, 88] width 16 height 16
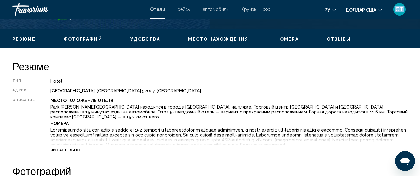
scroll to position [296, 0]
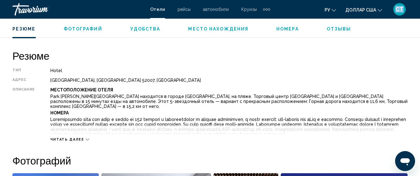
click at [72, 139] on span "Читать далее" at bounding box center [67, 139] width 34 height 4
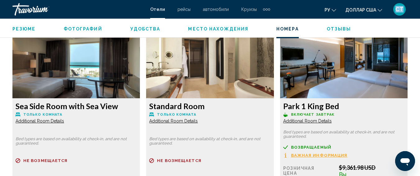
scroll to position [1259, 0]
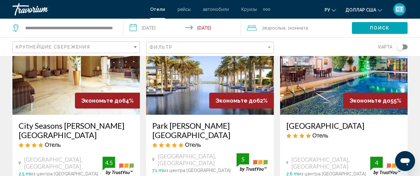
scroll to position [62, 0]
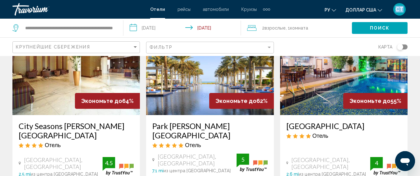
click at [337, 97] on img "Основное содержание" at bounding box center [343, 65] width 127 height 99
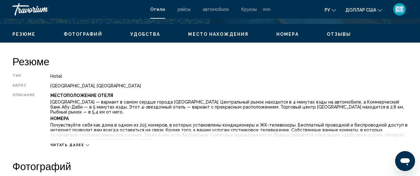
scroll to position [296, 0]
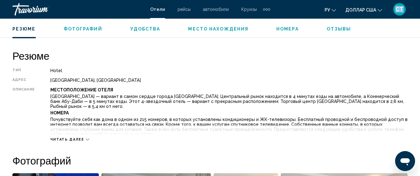
click at [77, 139] on span "Читать далее" at bounding box center [67, 139] width 34 height 4
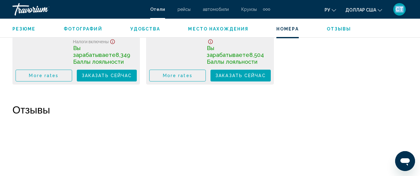
scroll to position [1268, 0]
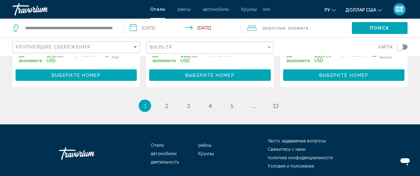
scroll to position [964, 0]
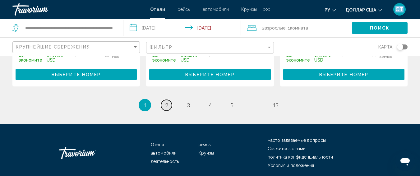
click at [163, 100] on link "page 2" at bounding box center [166, 105] width 11 height 11
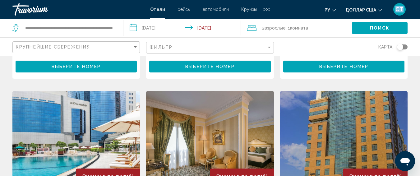
scroll to position [559, 0]
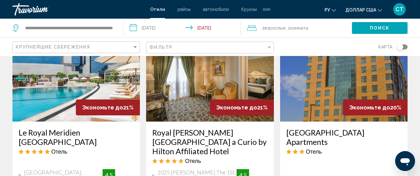
click at [162, 27] on input "**********" at bounding box center [183, 29] width 120 height 21
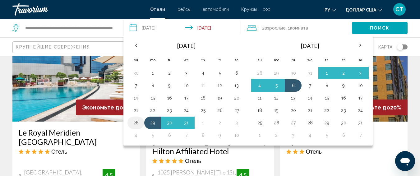
click at [140, 122] on button "28" at bounding box center [136, 122] width 10 height 9
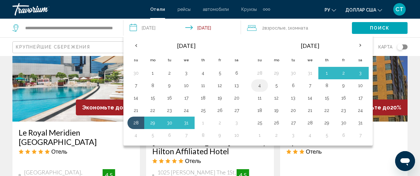
click at [264, 87] on button "4" at bounding box center [260, 85] width 10 height 9
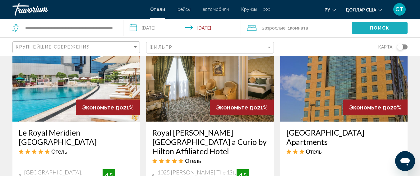
click at [395, 24] on button "Поиск" at bounding box center [380, 27] width 56 height 11
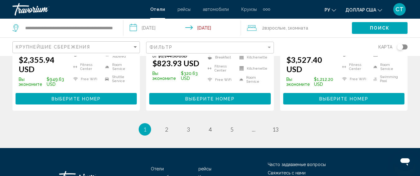
scroll to position [955, 0]
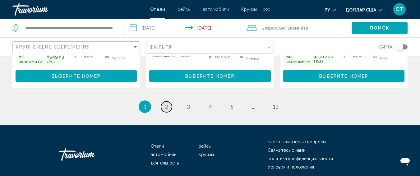
click at [166, 103] on span "2" at bounding box center [166, 106] width 3 height 7
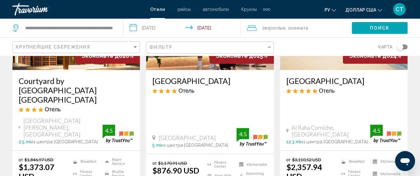
scroll to position [93, 0]
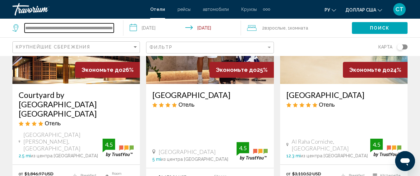
click at [71, 30] on input "**********" at bounding box center [69, 27] width 89 height 9
click at [26, 28] on input "**********" at bounding box center [69, 27] width 89 height 9
drag, startPoint x: 25, startPoint y: 28, endPoint x: 125, endPoint y: 40, distance: 100.6
click at [125, 37] on div "**********" at bounding box center [210, 28] width 420 height 19
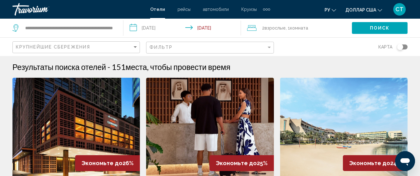
scroll to position [0, 0]
click at [217, 32] on input "**********" at bounding box center [183, 29] width 120 height 21
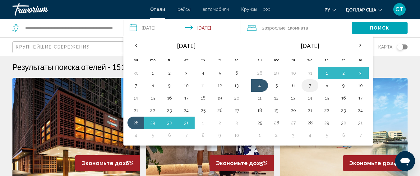
click at [309, 84] on button "7" at bounding box center [310, 85] width 10 height 9
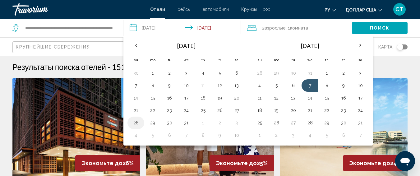
click at [136, 122] on button "28" at bounding box center [136, 122] width 10 height 9
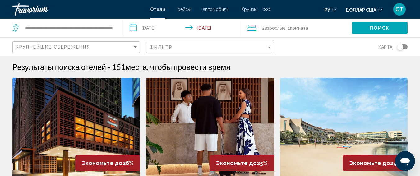
click at [377, 29] on span "Поиск" at bounding box center [380, 28] width 20 height 5
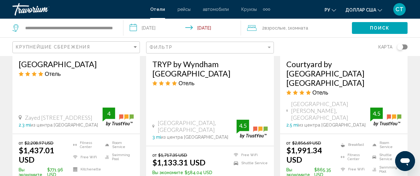
scroll to position [557, 0]
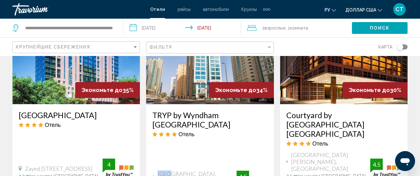
drag, startPoint x: 195, startPoint y: 130, endPoint x: 169, endPoint y: 141, distance: 27.3
click at [169, 141] on div "TRYP by Wyndham [GEOGRAPHIC_DATA] Отель [GEOGRAPHIC_DATA], [GEOGRAPHIC_DATA] 3 …" at bounding box center [209, 150] width 127 height 93
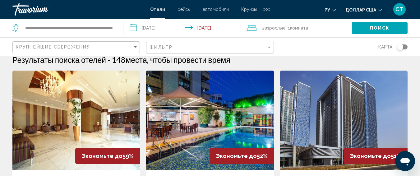
scroll to position [0, 0]
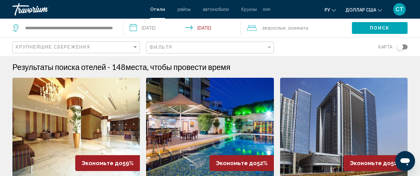
click at [162, 30] on input "**********" at bounding box center [183, 29] width 120 height 21
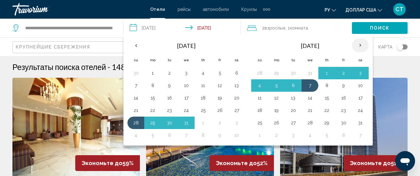
click at [360, 40] on th "Next month" at bounding box center [360, 46] width 17 height 14
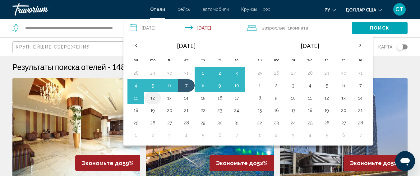
click at [154, 100] on button "12" at bounding box center [153, 98] width 10 height 9
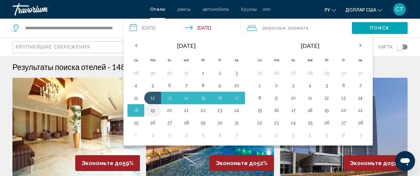
click at [152, 112] on button "19" at bounding box center [153, 110] width 10 height 9
type input "**********"
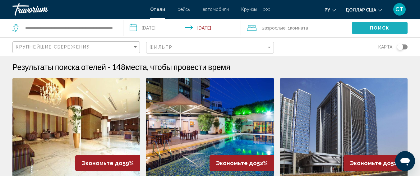
click at [380, 26] on span "Поиск" at bounding box center [380, 28] width 20 height 5
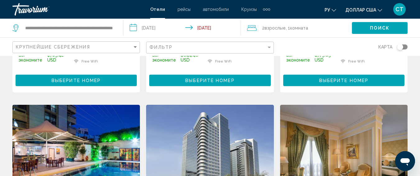
scroll to position [218, 0]
